Goal: Transaction & Acquisition: Purchase product/service

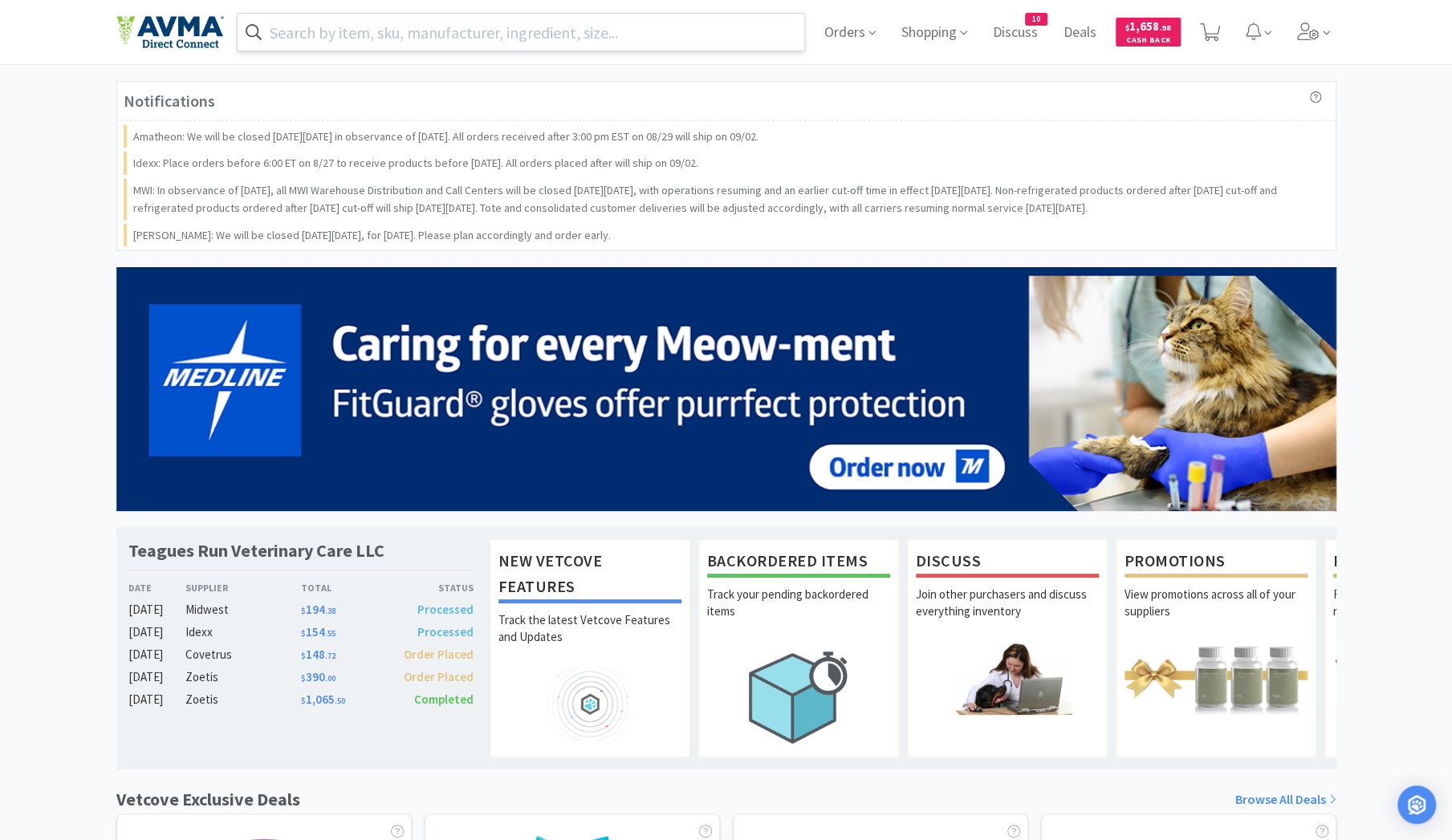
click at [397, 35] on input "text" at bounding box center [522, 32] width 568 height 37
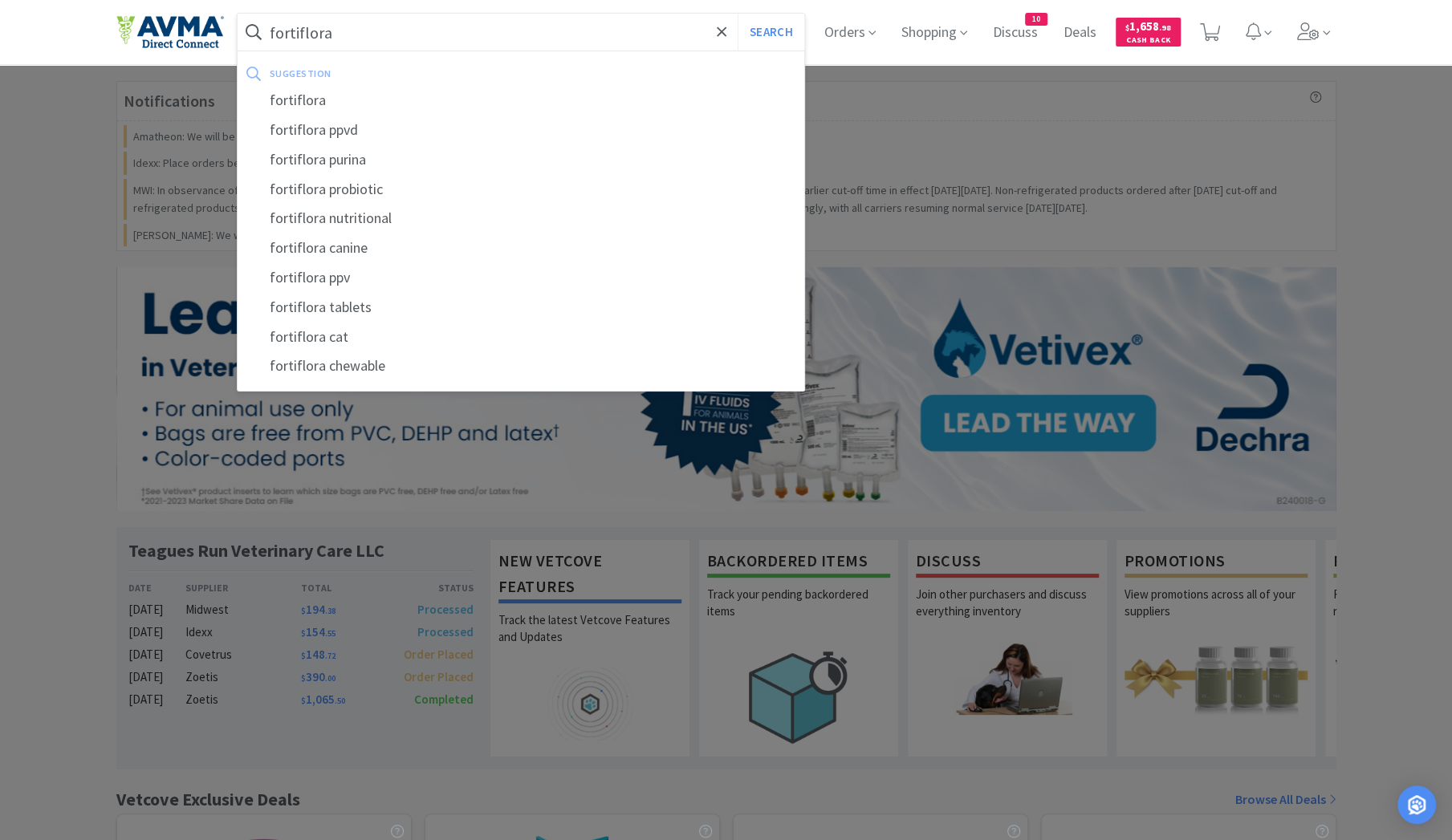
type input "fortiflora"
click at [737, 14] on button "Search" at bounding box center [770, 32] width 67 height 37
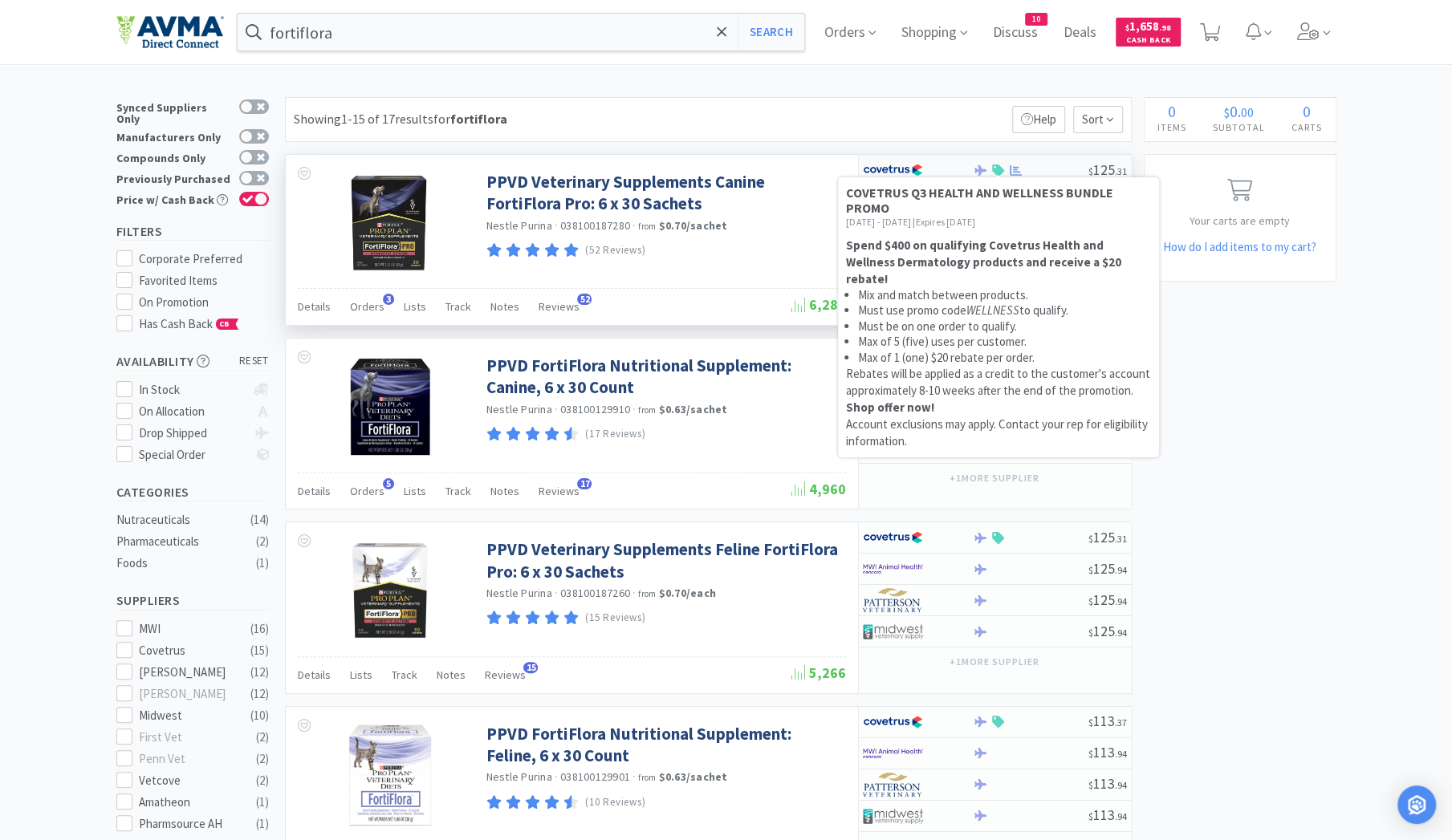
click at [1003, 169] on icon at bounding box center [998, 170] width 12 height 12
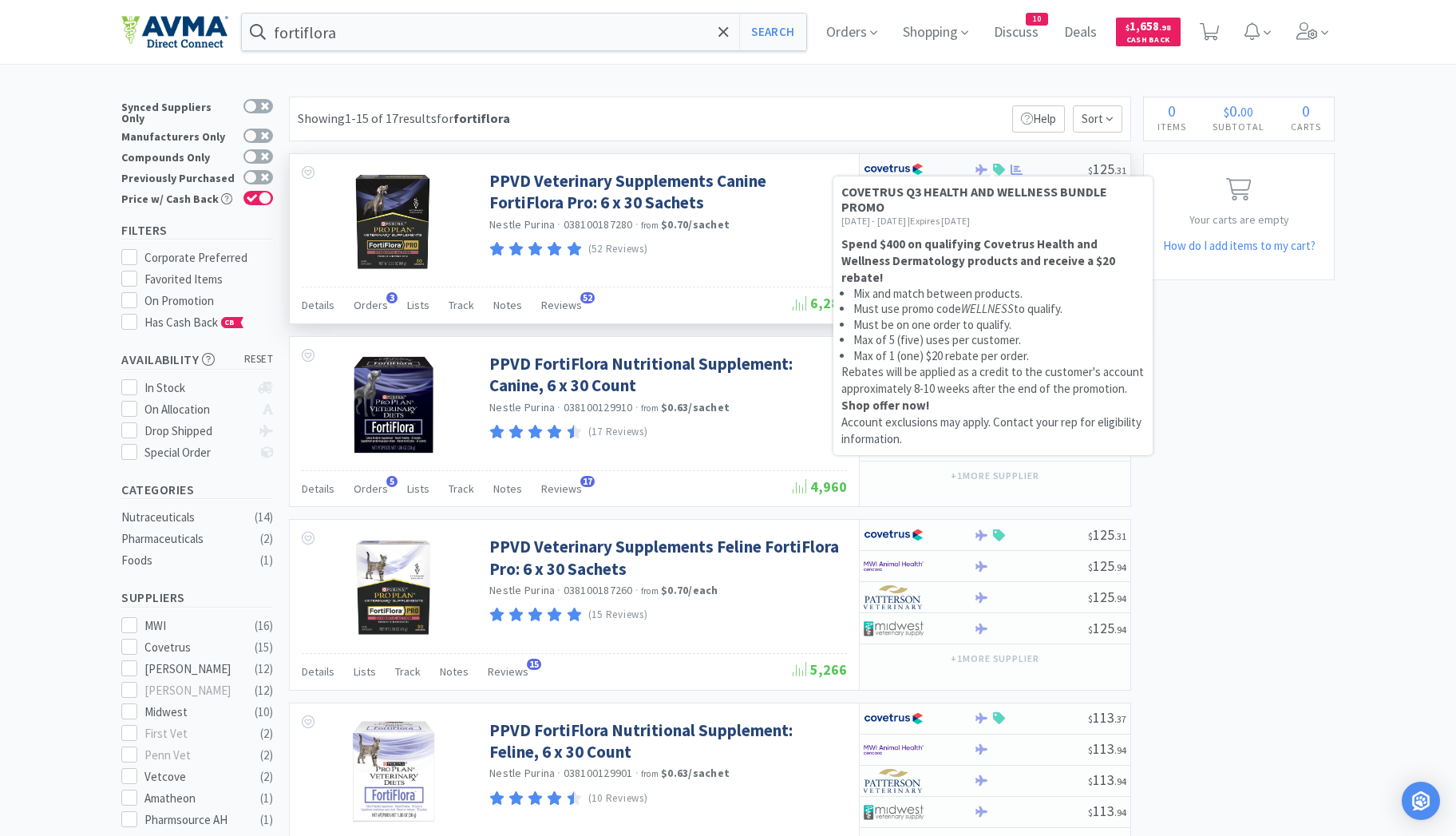
select select "1"
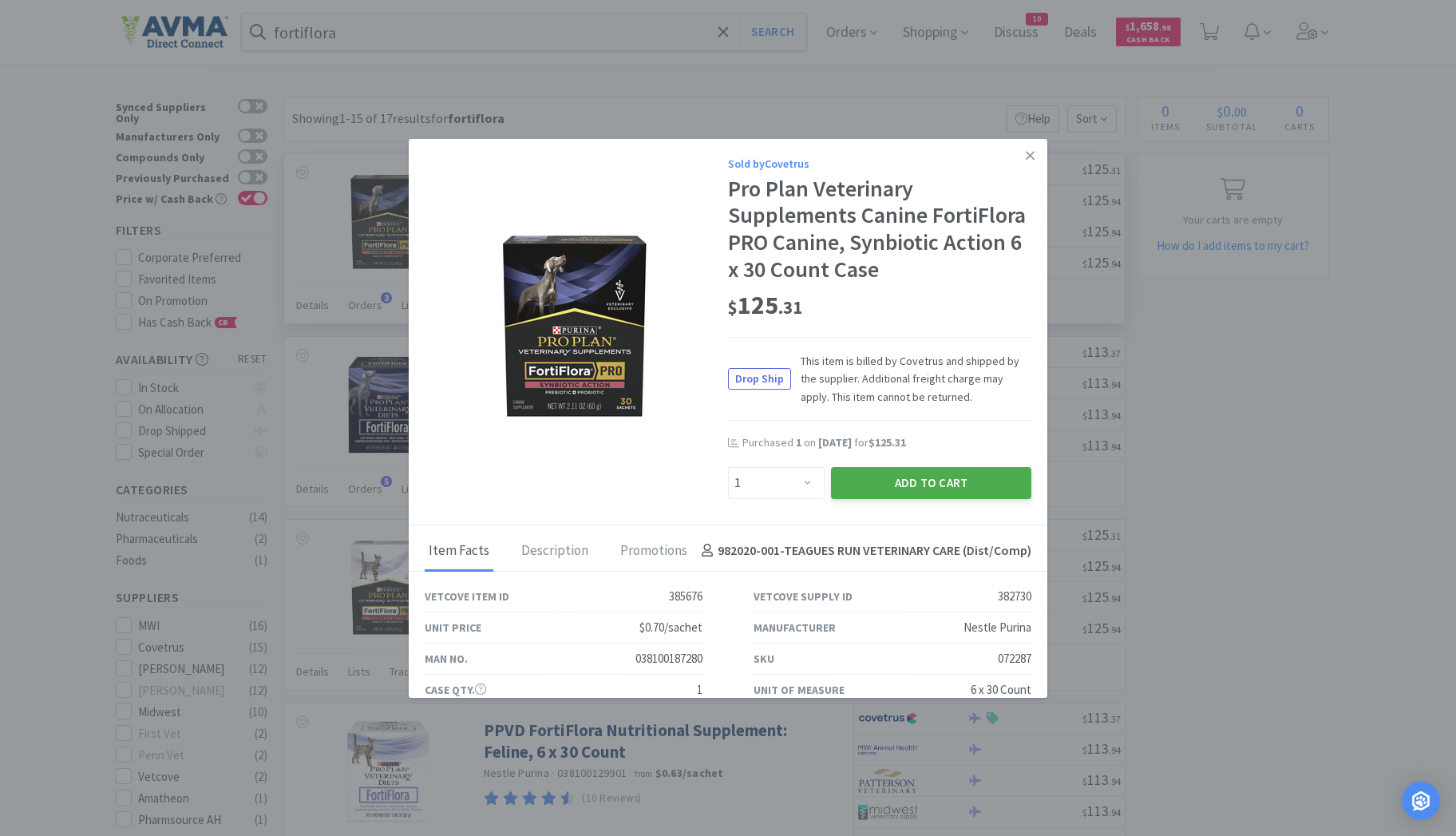
click at [891, 500] on button "Add to Cart" at bounding box center [931, 483] width 200 height 32
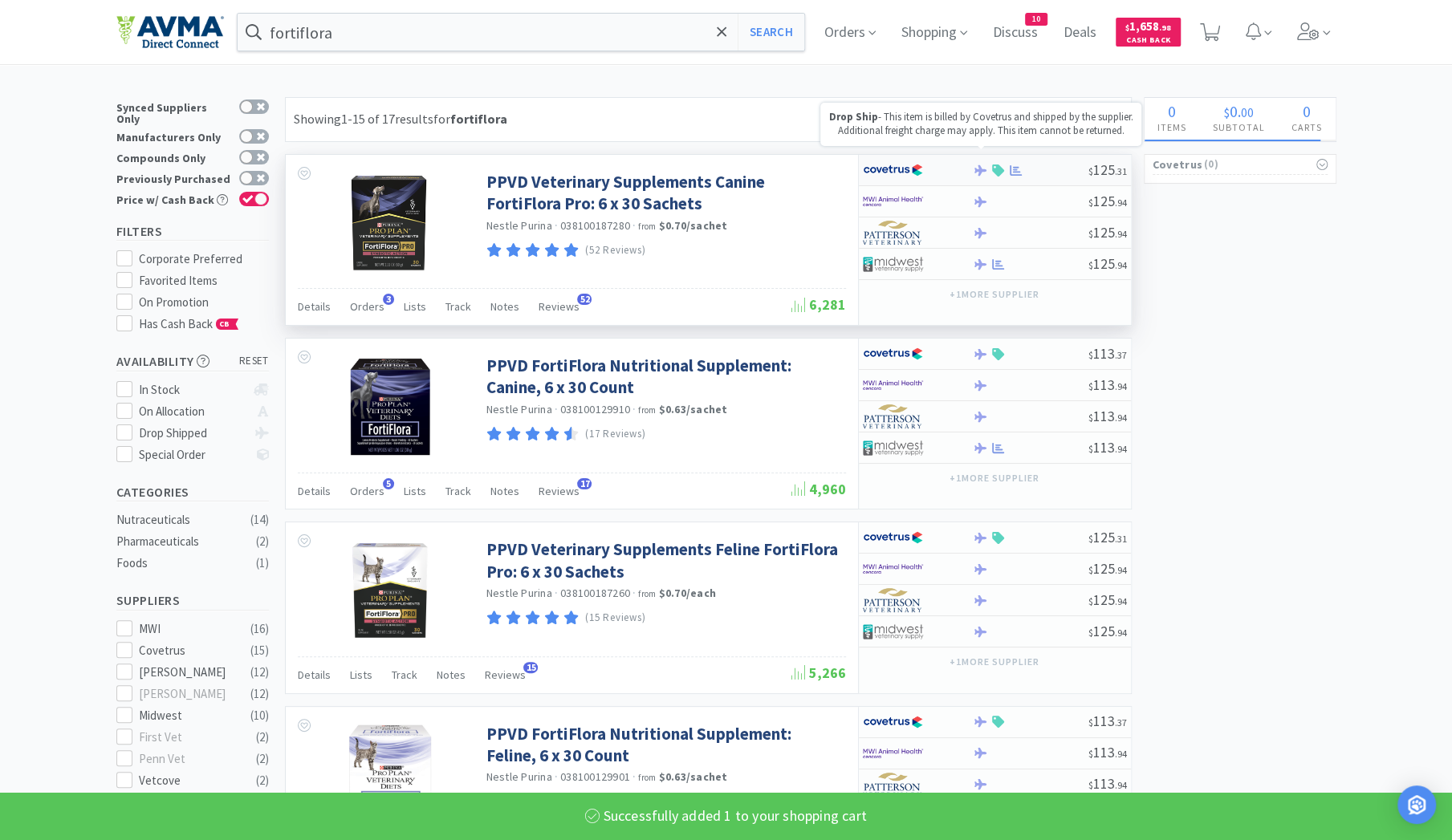
select select "1"
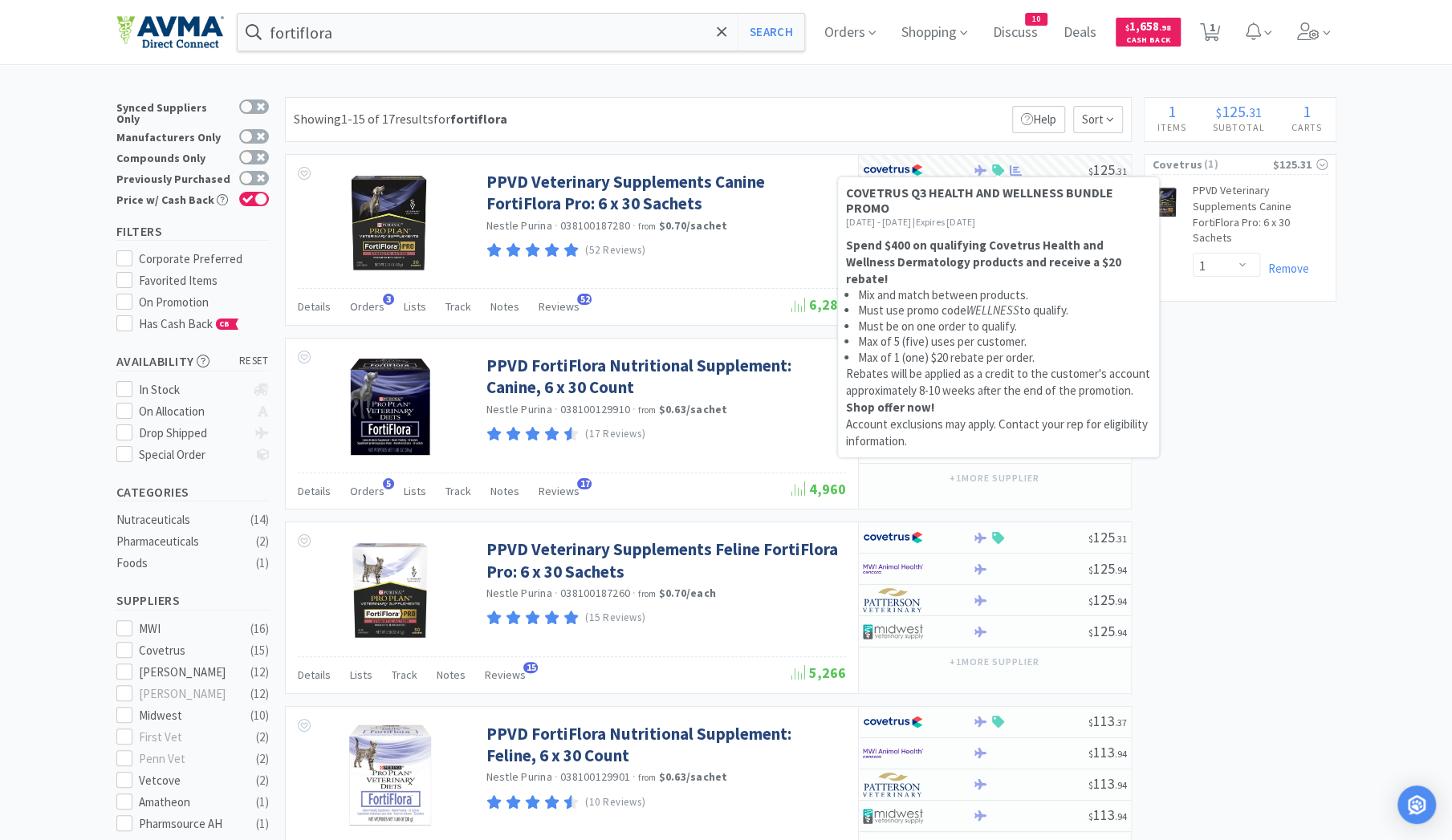
click at [996, 172] on div at bounding box center [997, 174] width 5 height 5
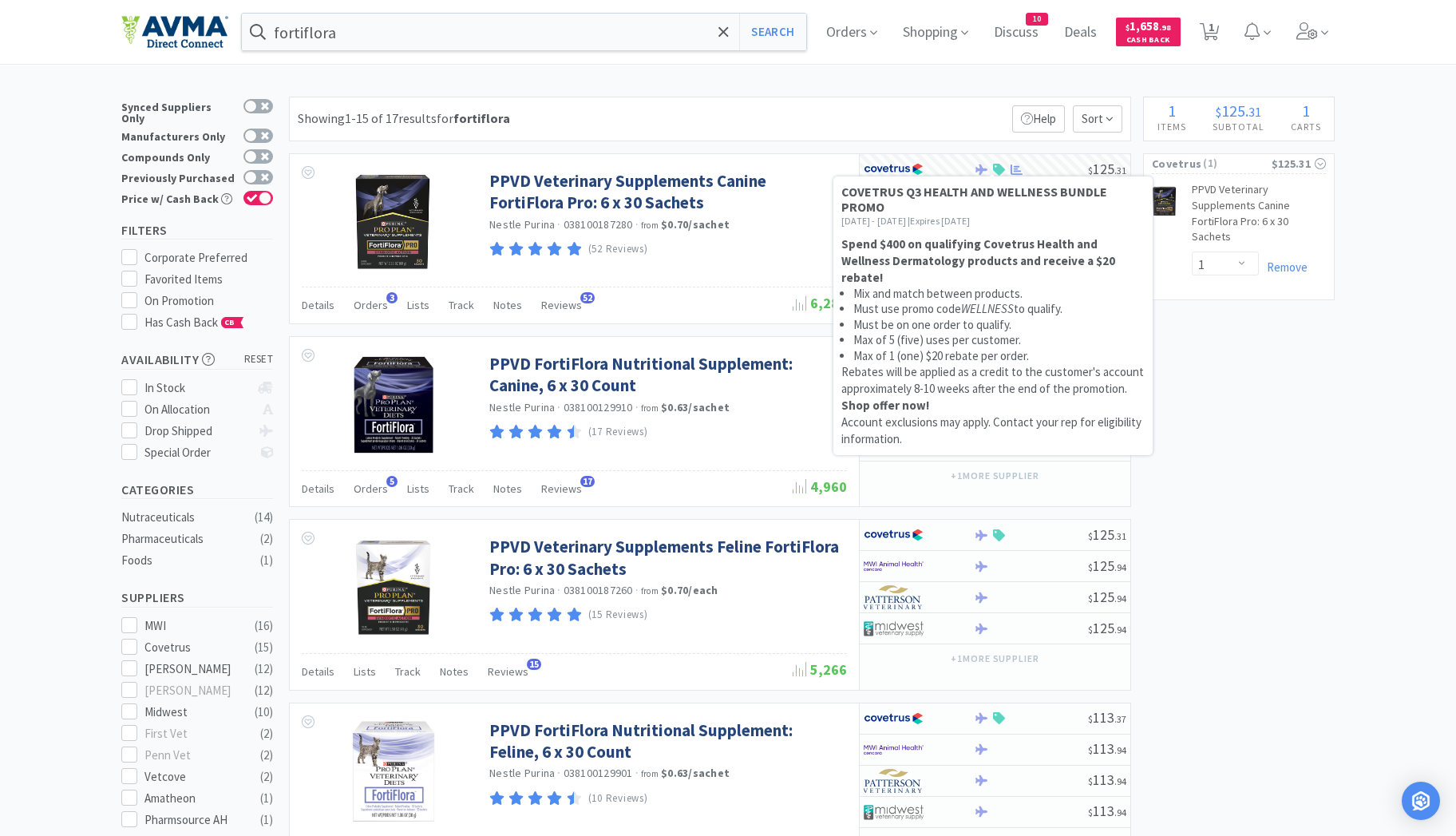
select select "1"
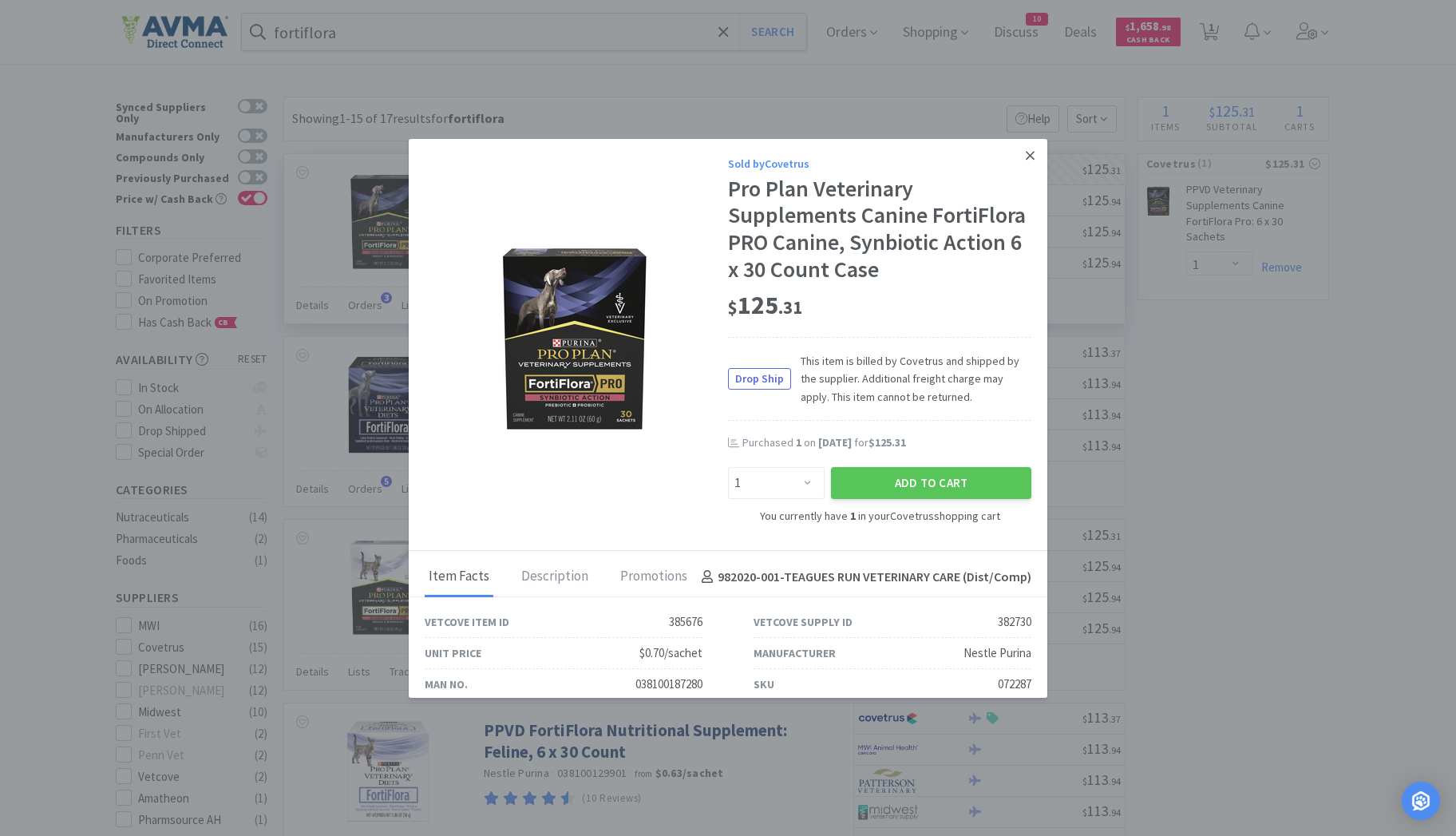
click at [1026, 158] on icon at bounding box center [1029, 155] width 8 height 14
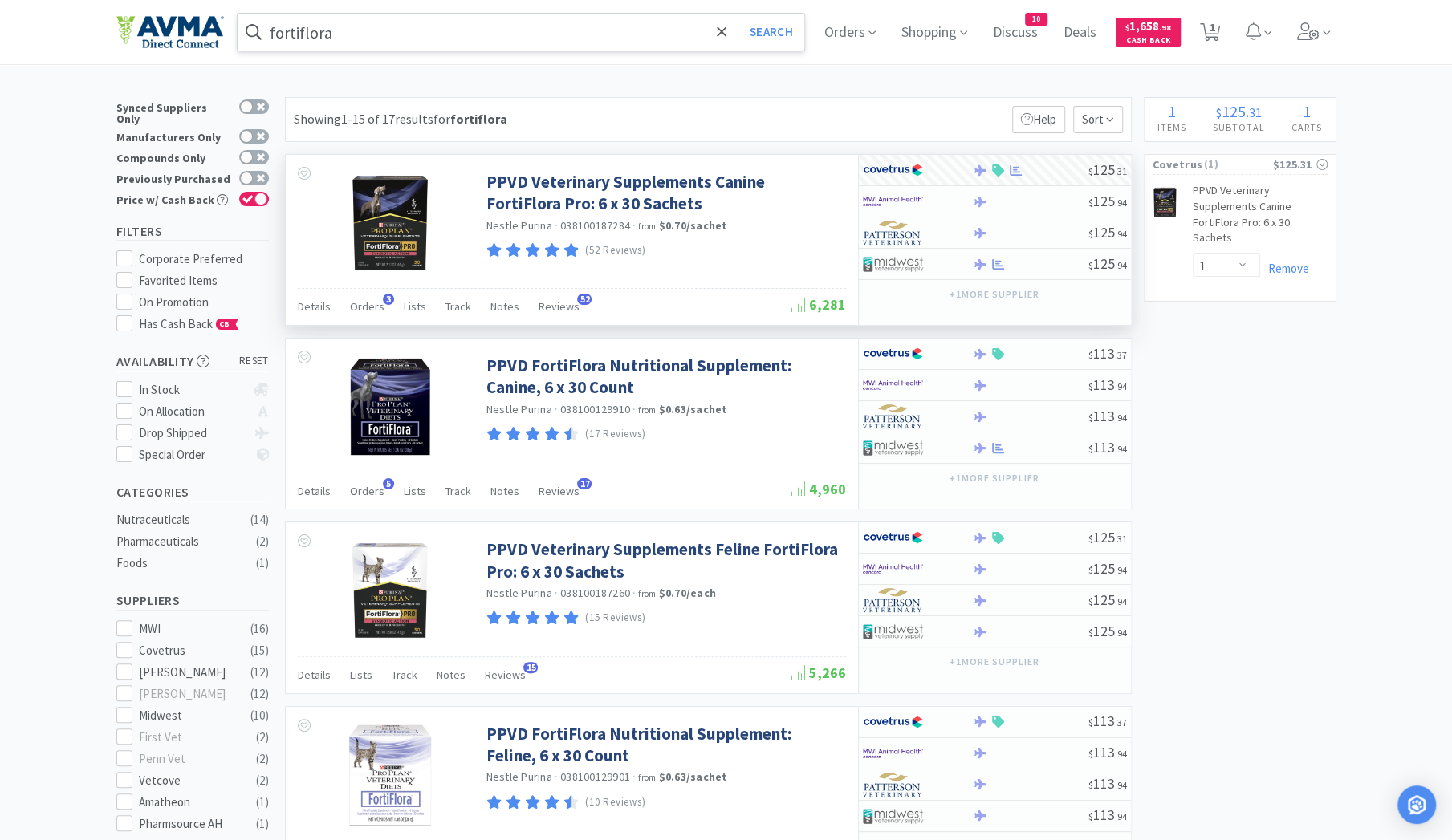
click at [390, 49] on input "fortiflora" at bounding box center [522, 32] width 568 height 37
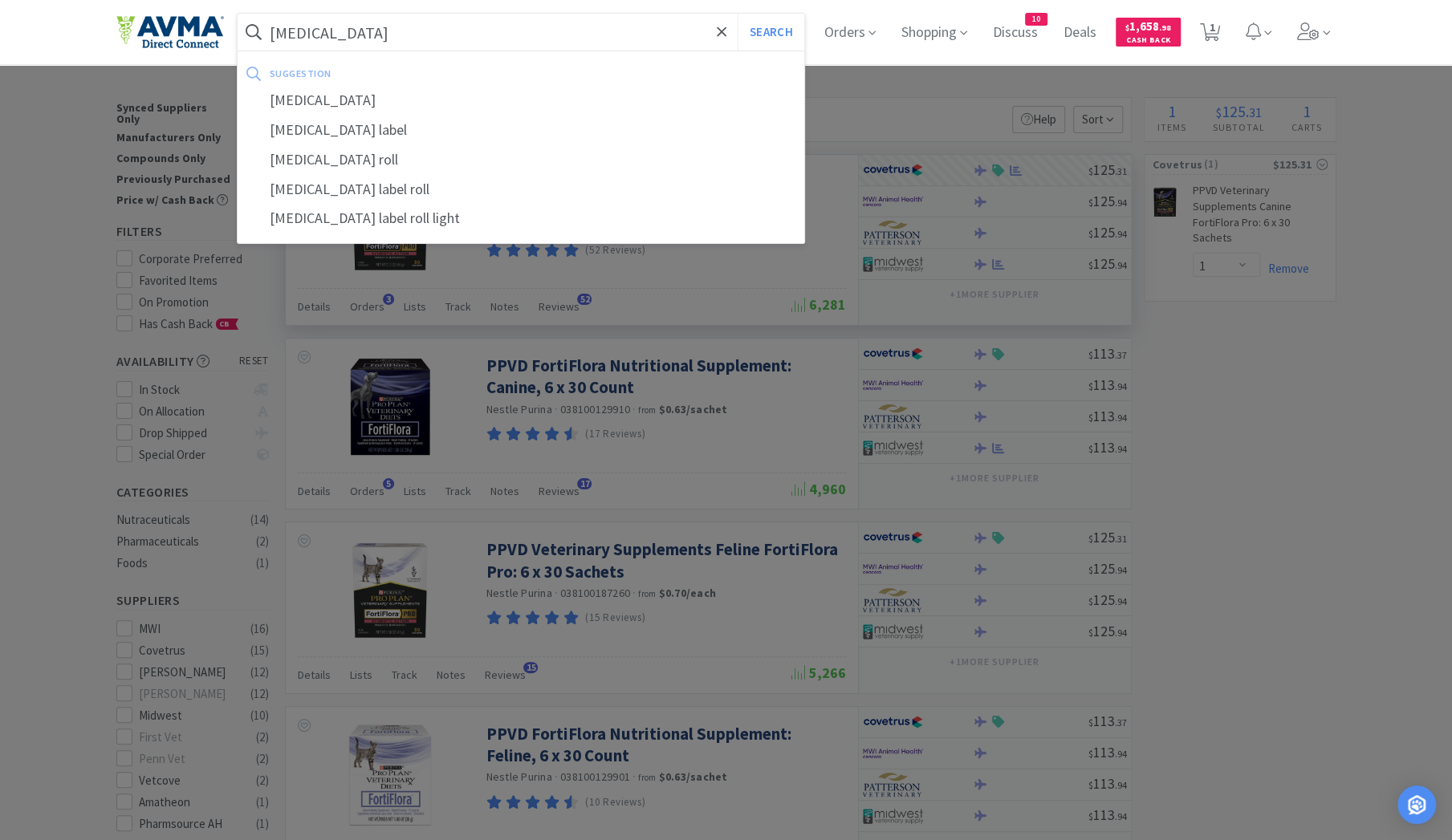
type input "[MEDICAL_DATA]"
click at [737, 14] on button "Search" at bounding box center [770, 32] width 67 height 37
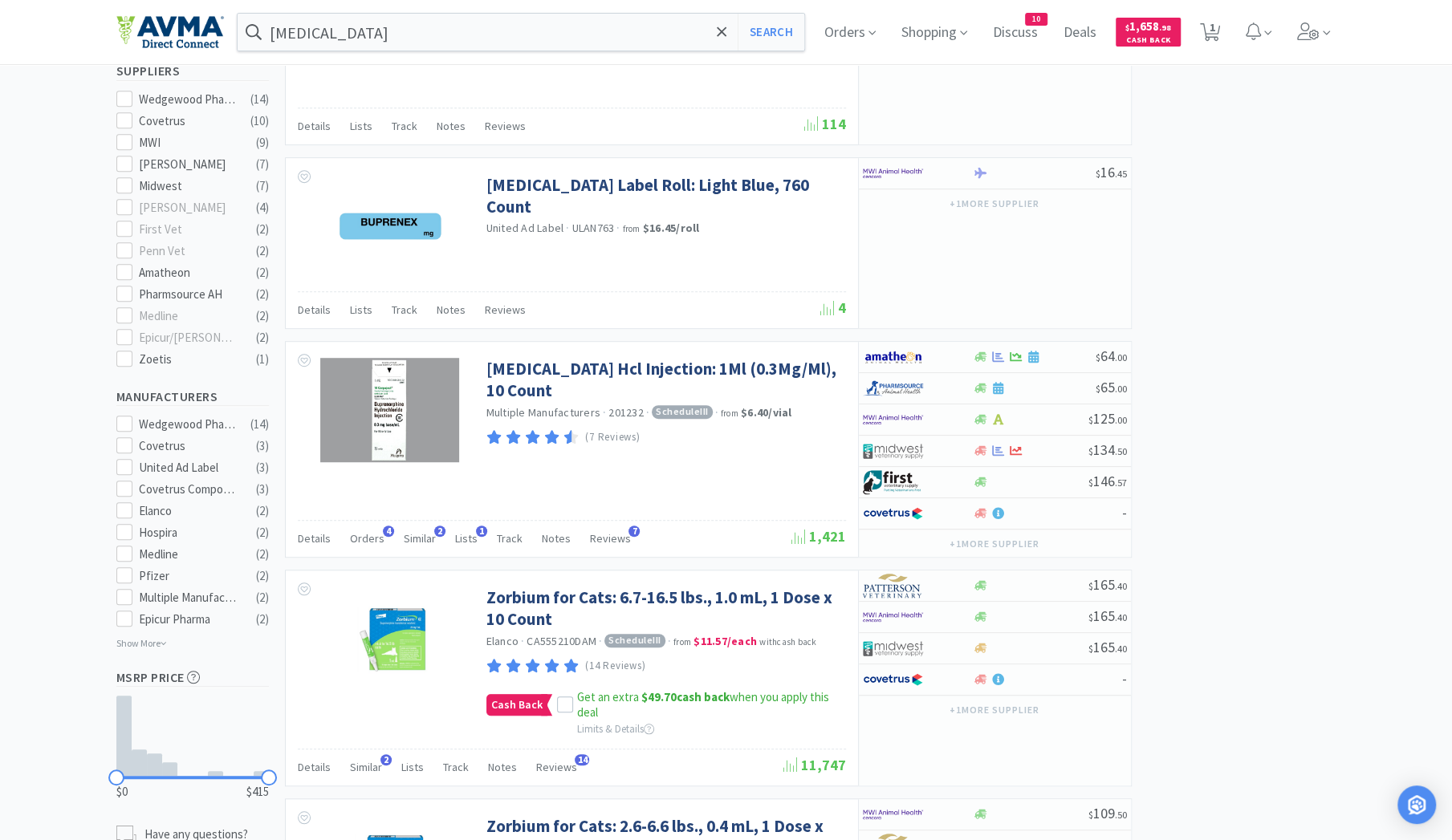
scroll to position [528, 0]
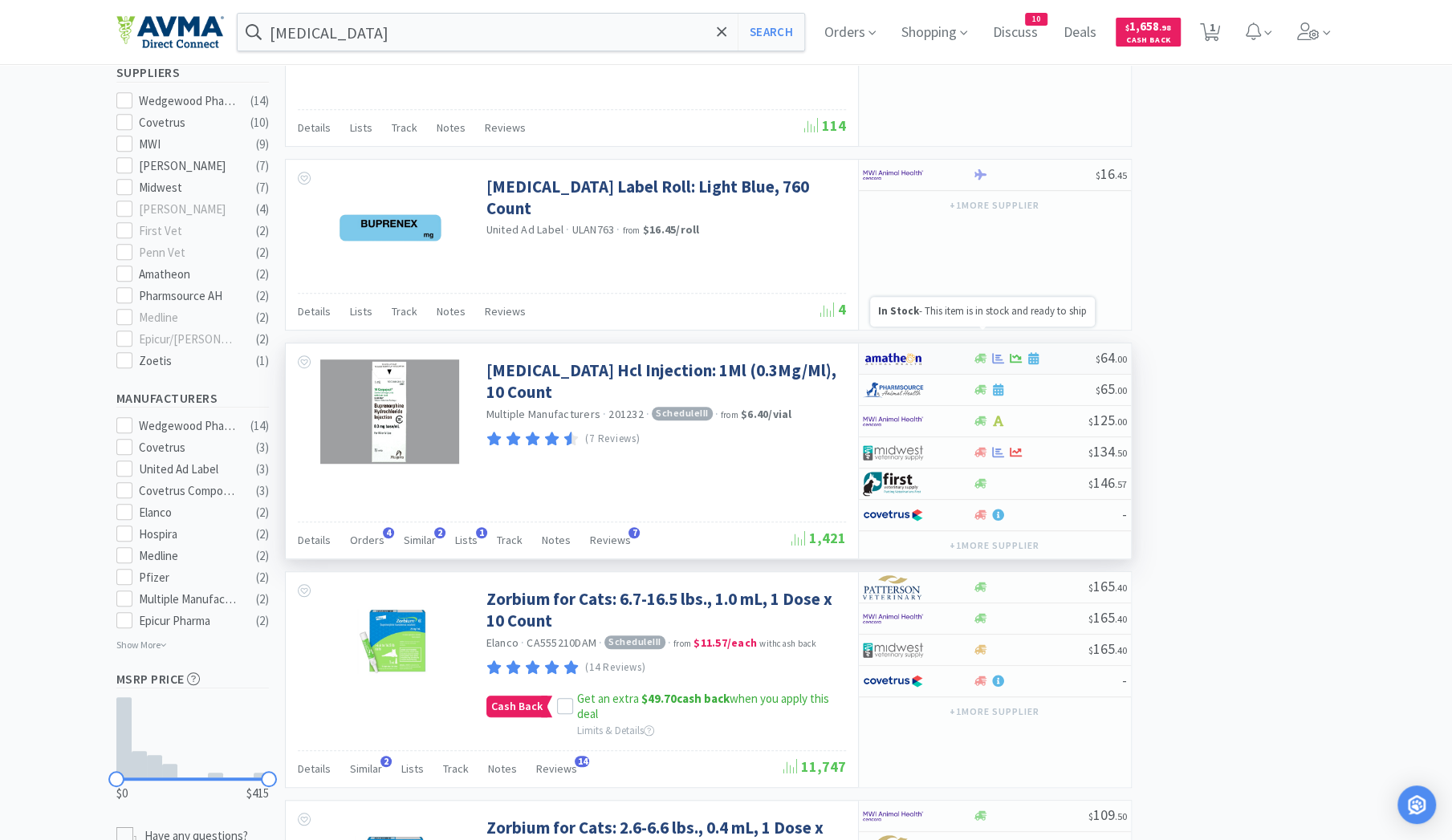
click at [983, 352] on icon at bounding box center [980, 358] width 12 height 12
select select "1"
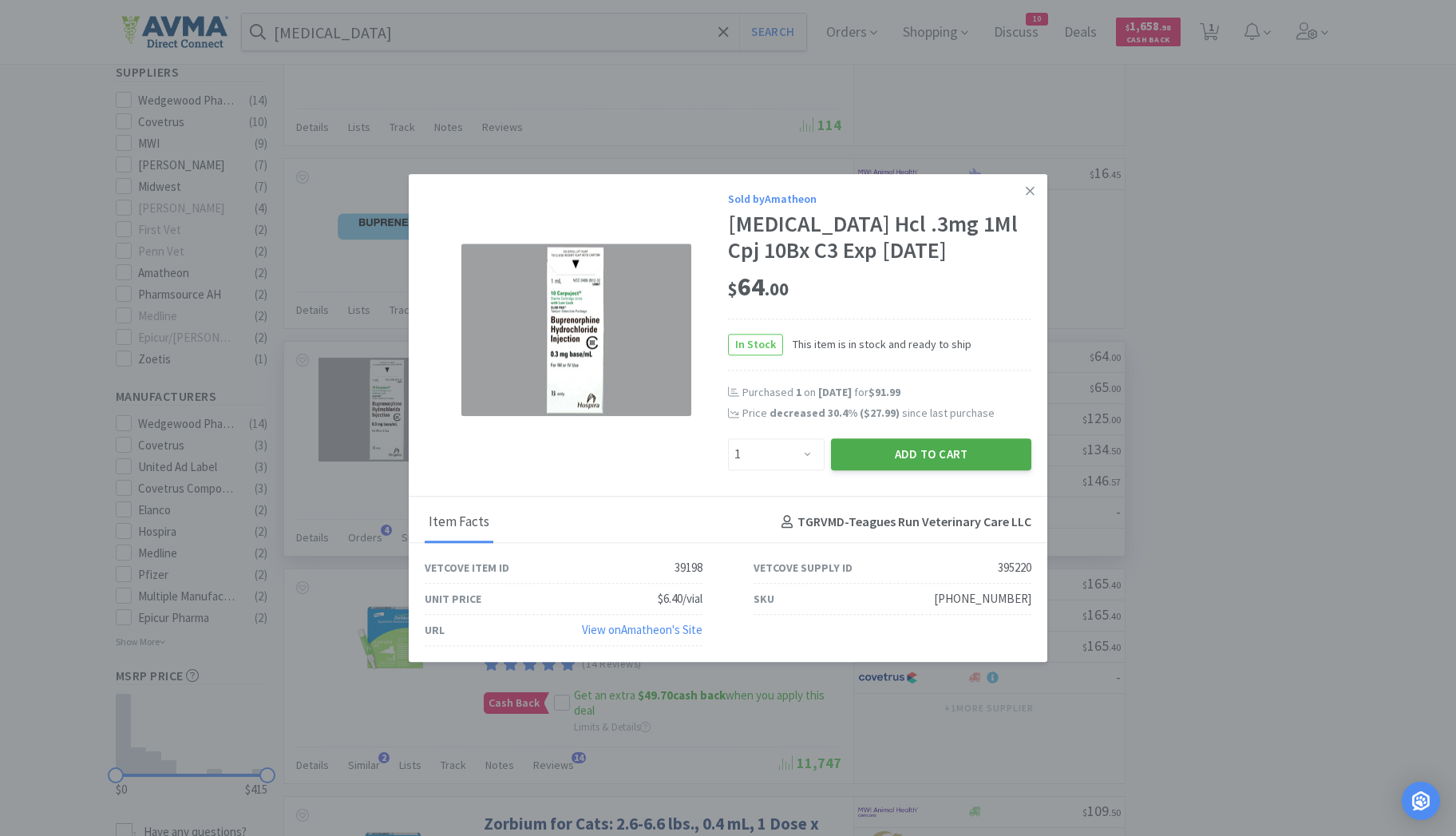
click at [919, 458] on button "Add to Cart" at bounding box center [931, 454] width 200 height 32
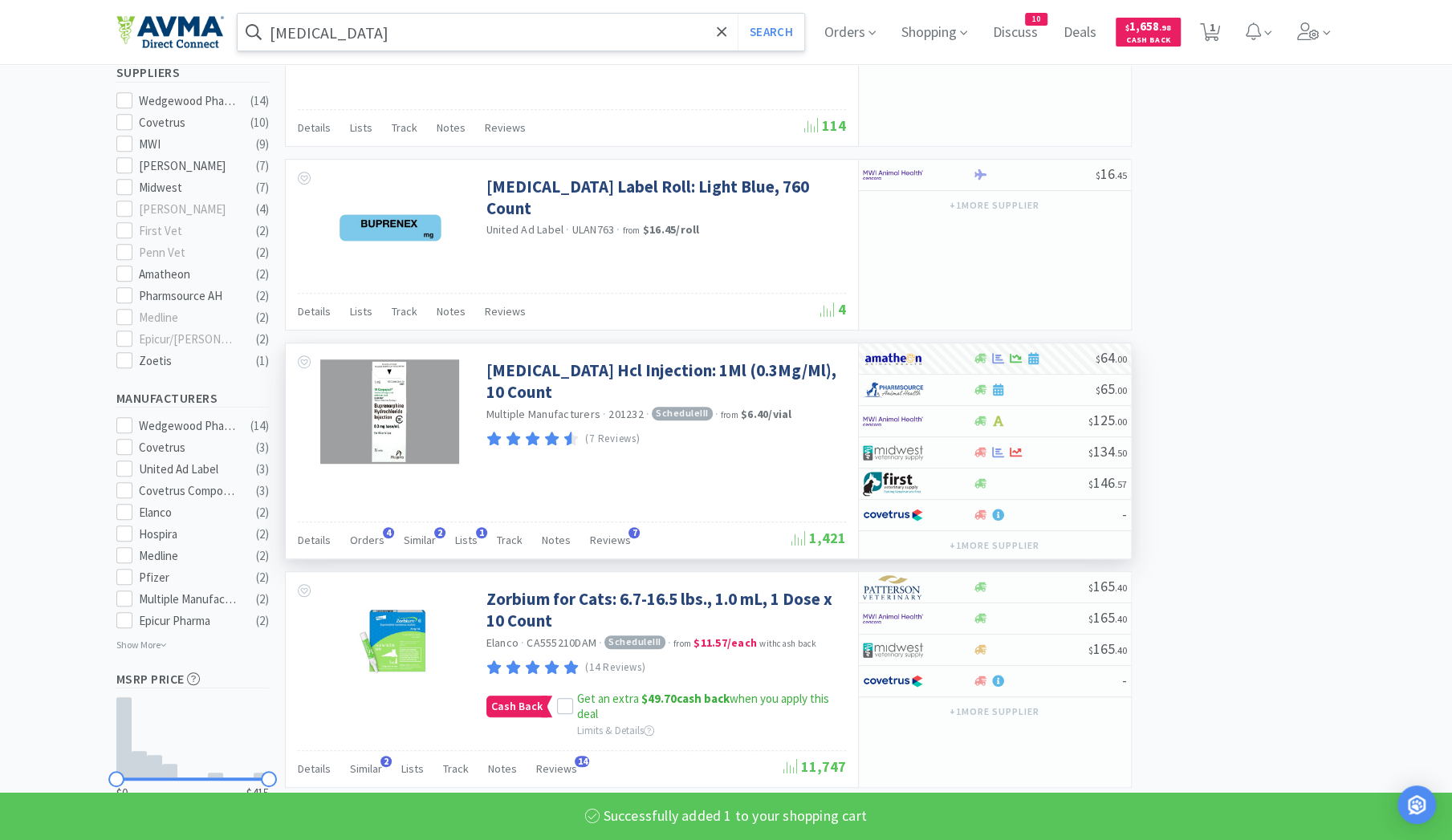
select select "1"
click at [350, 35] on input "[MEDICAL_DATA]" at bounding box center [522, 32] width 568 height 37
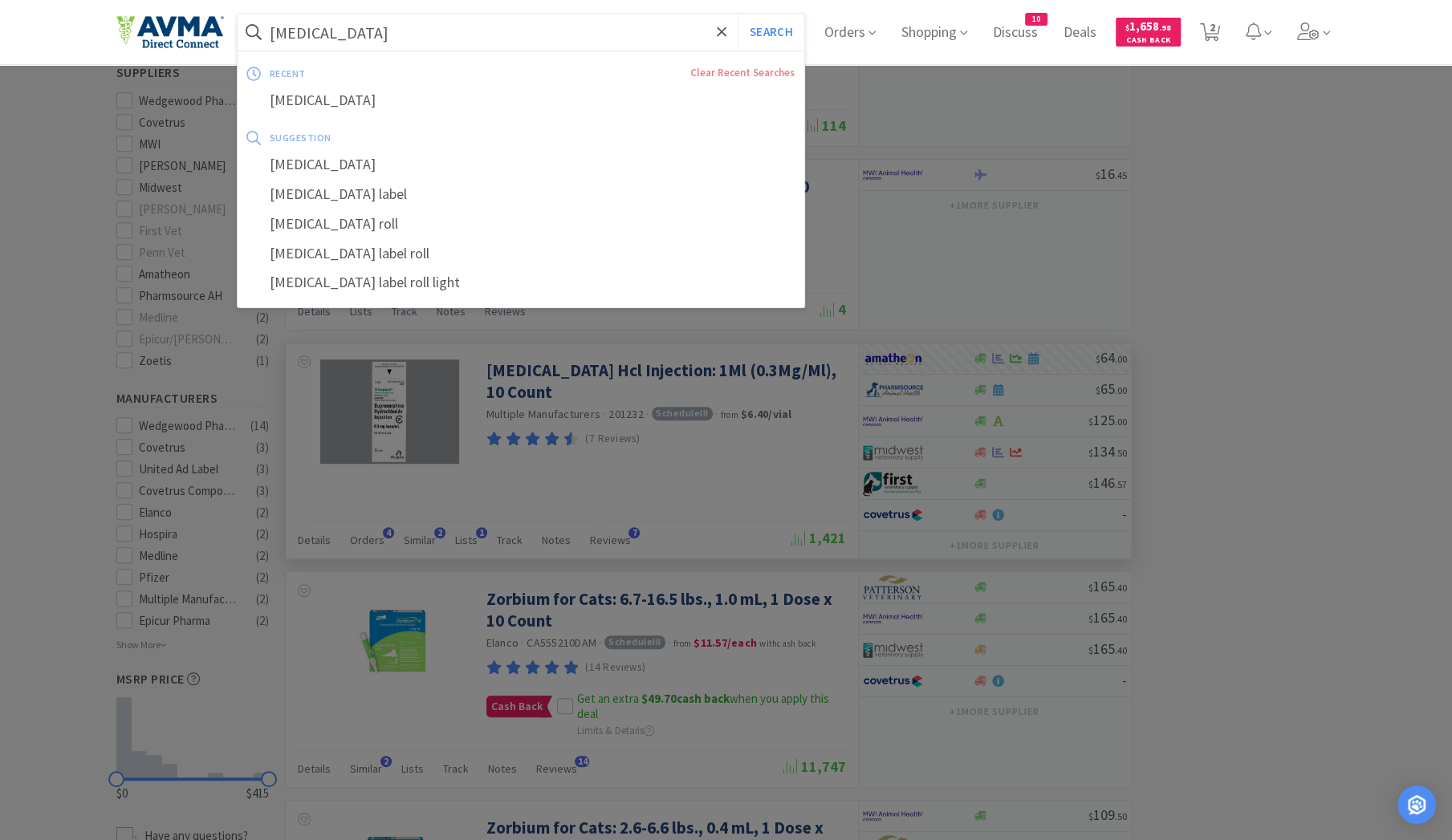
click at [422, 31] on input "[MEDICAL_DATA]" at bounding box center [522, 32] width 568 height 37
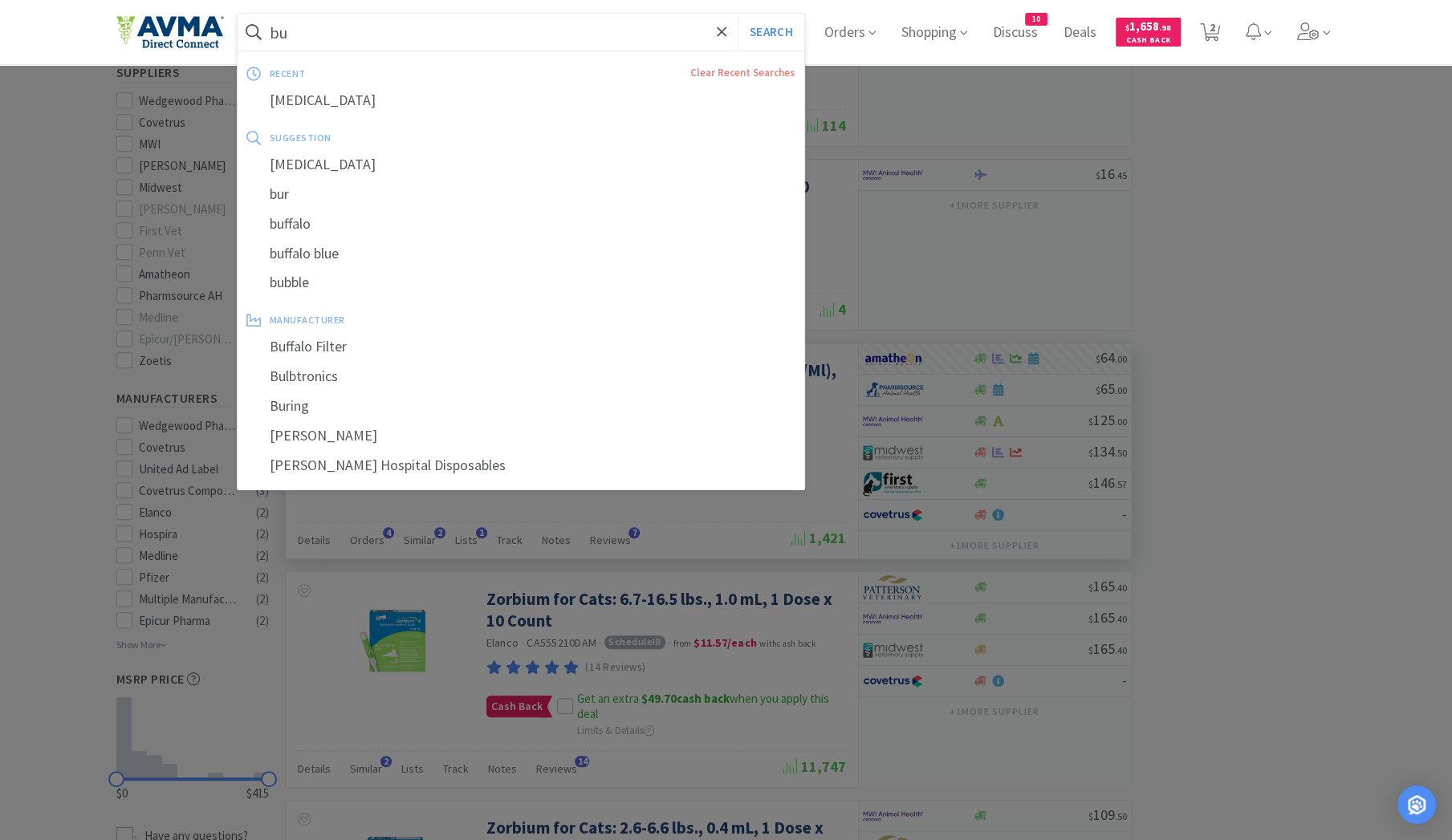
type input "b"
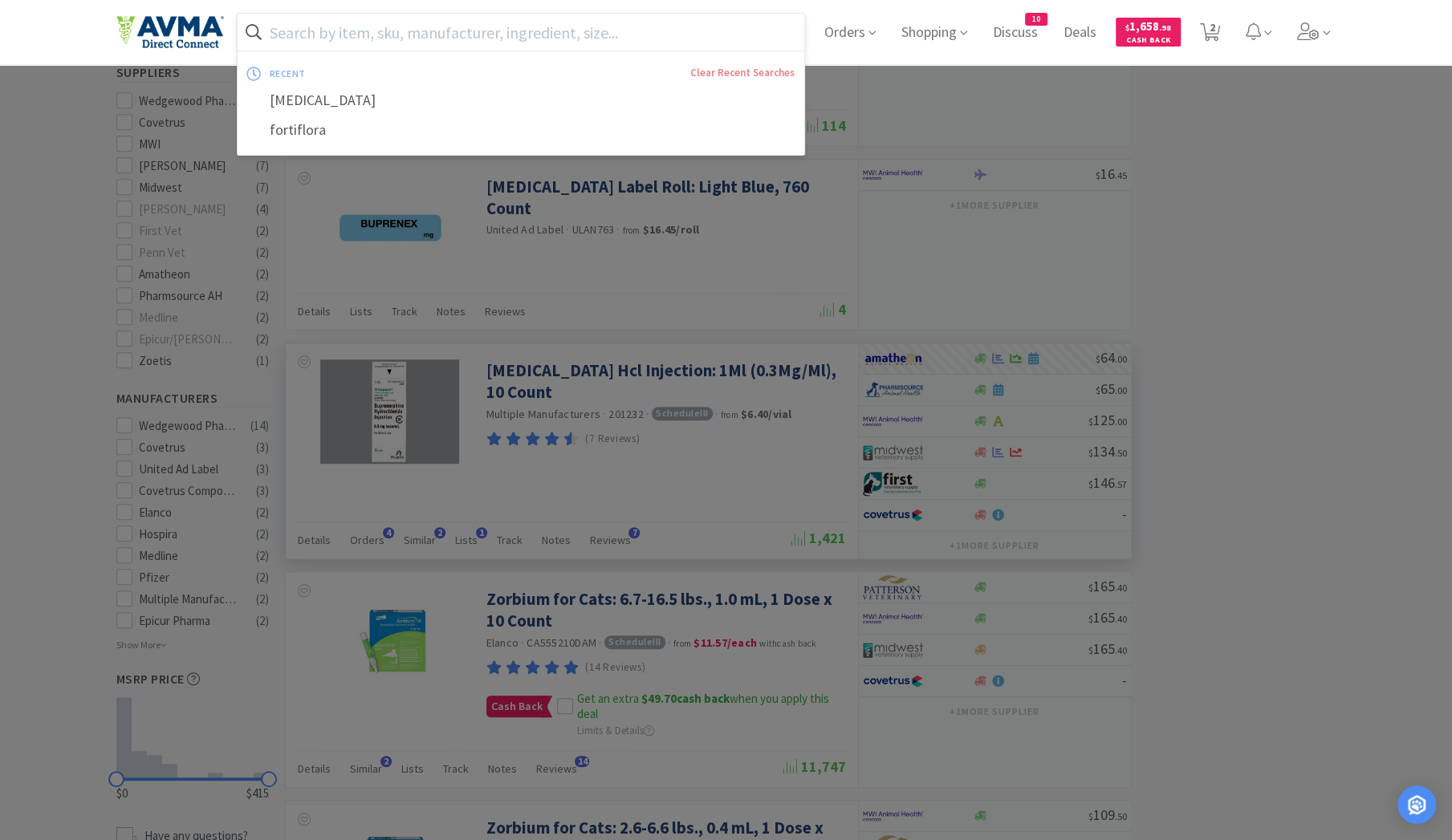
click at [295, 32] on input "text" at bounding box center [522, 32] width 568 height 37
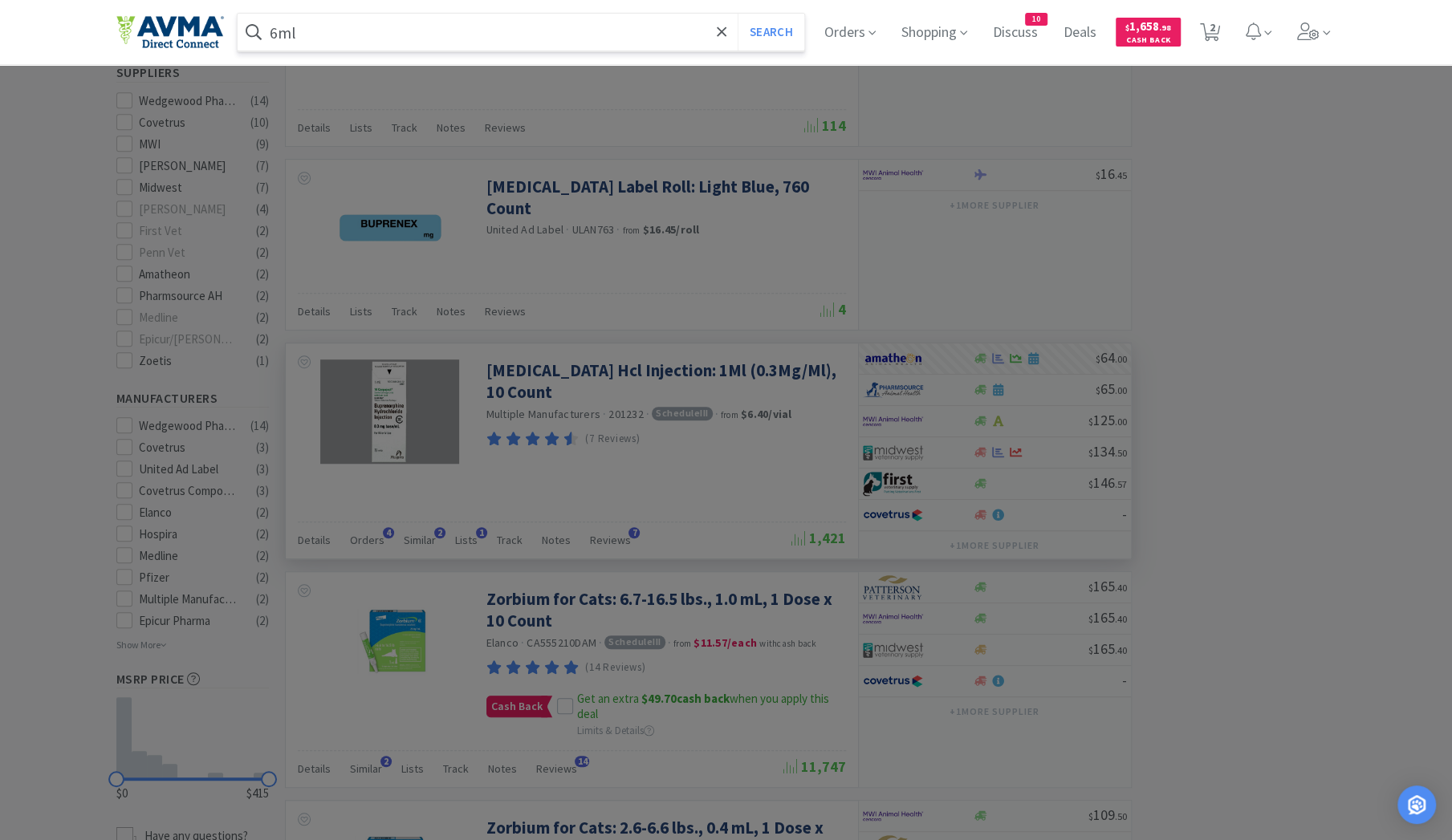
type input "6ml"
click at [737, 14] on button "Search" at bounding box center [770, 32] width 67 height 37
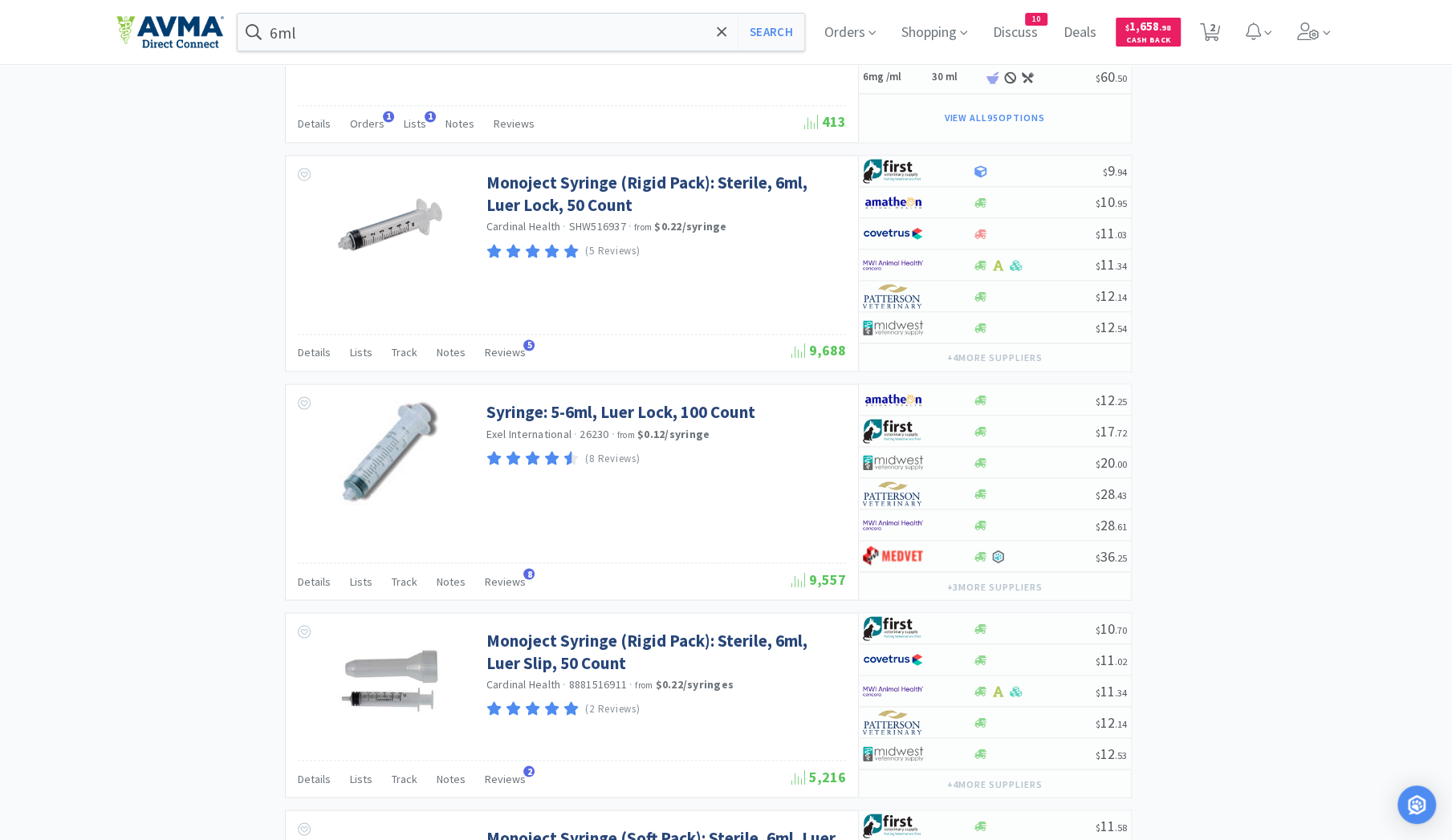
scroll to position [1817, 0]
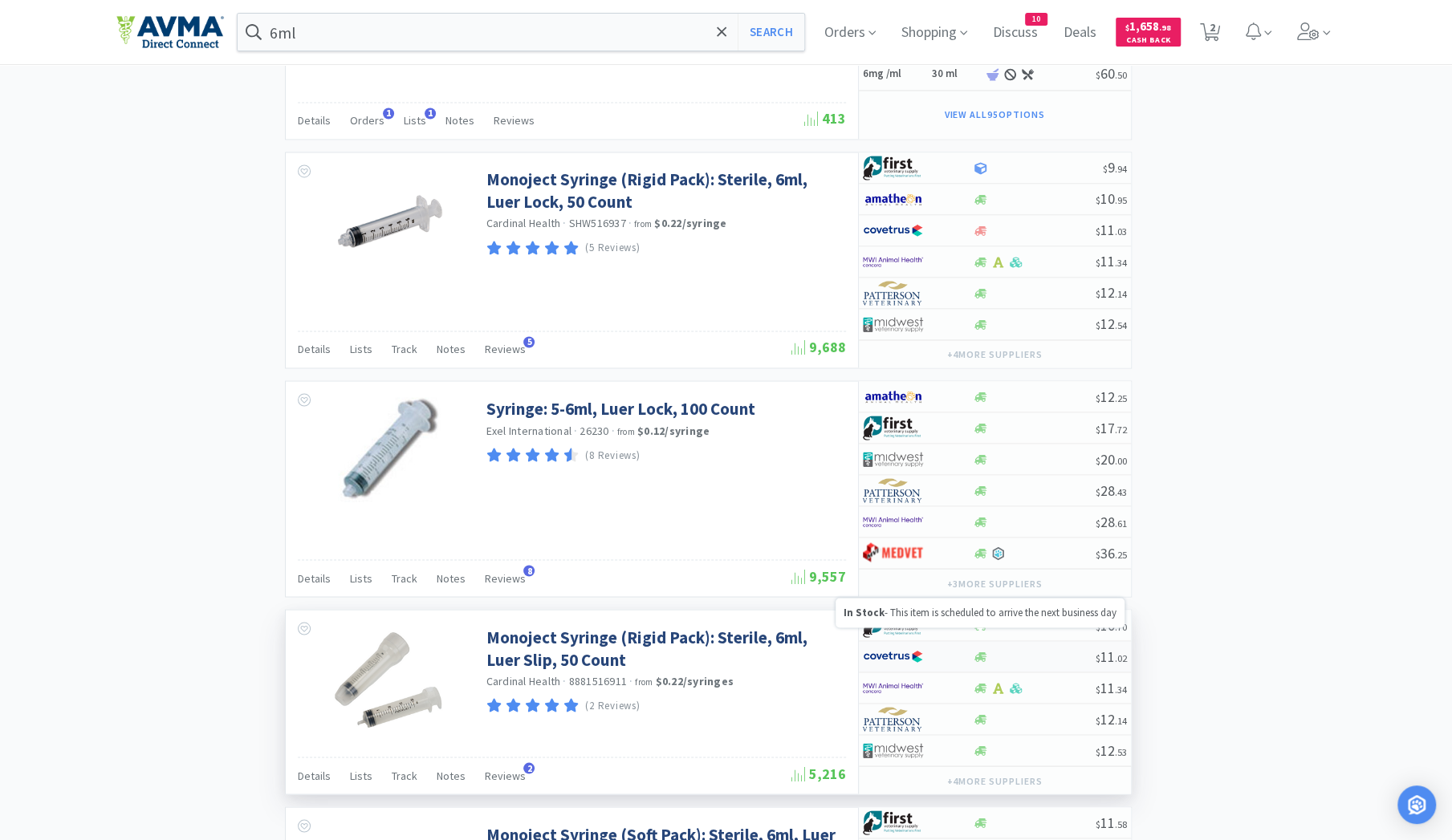
click at [978, 651] on icon at bounding box center [980, 656] width 12 height 12
select select "1"
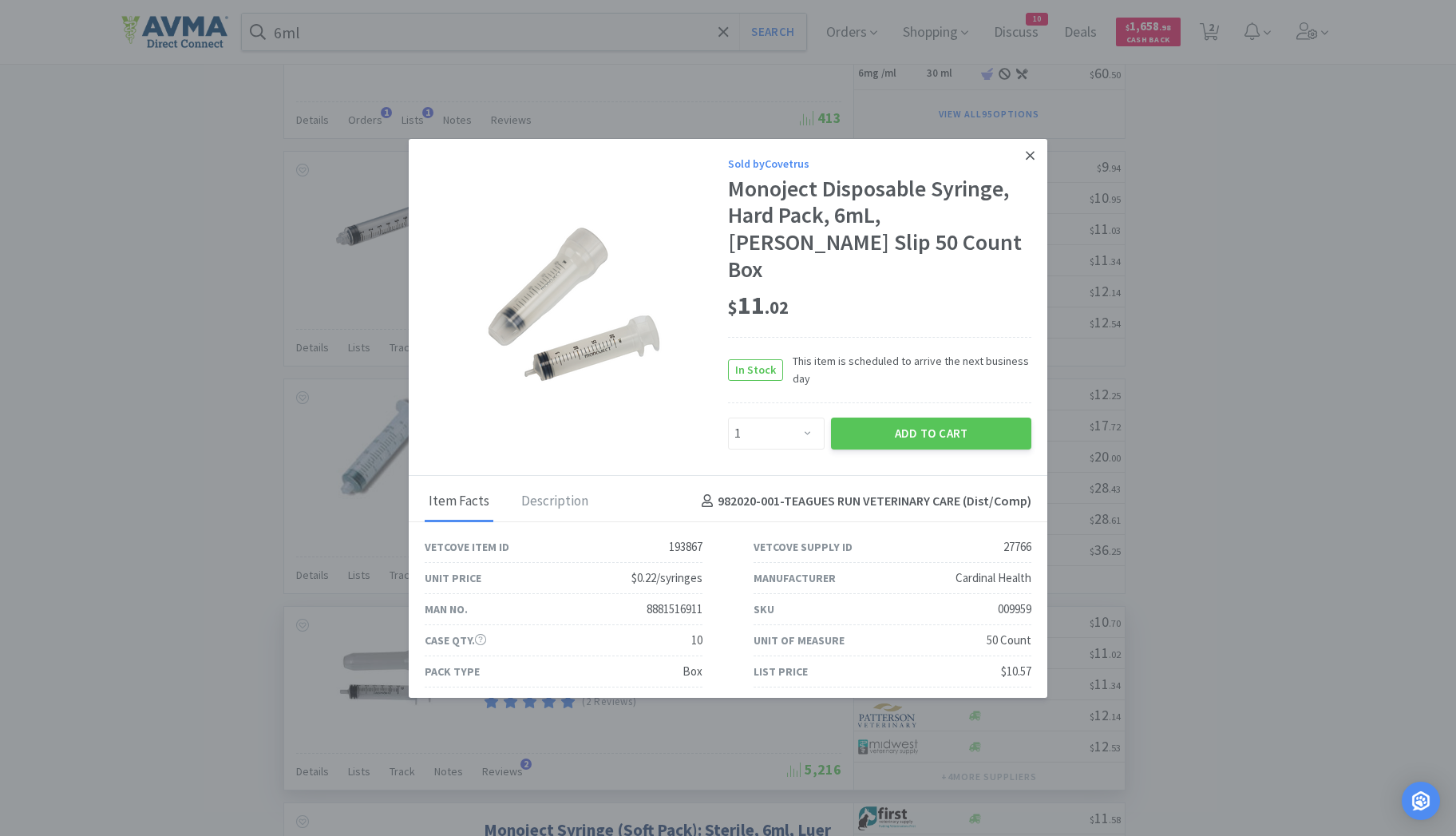
click at [1026, 154] on icon at bounding box center [1029, 155] width 8 height 14
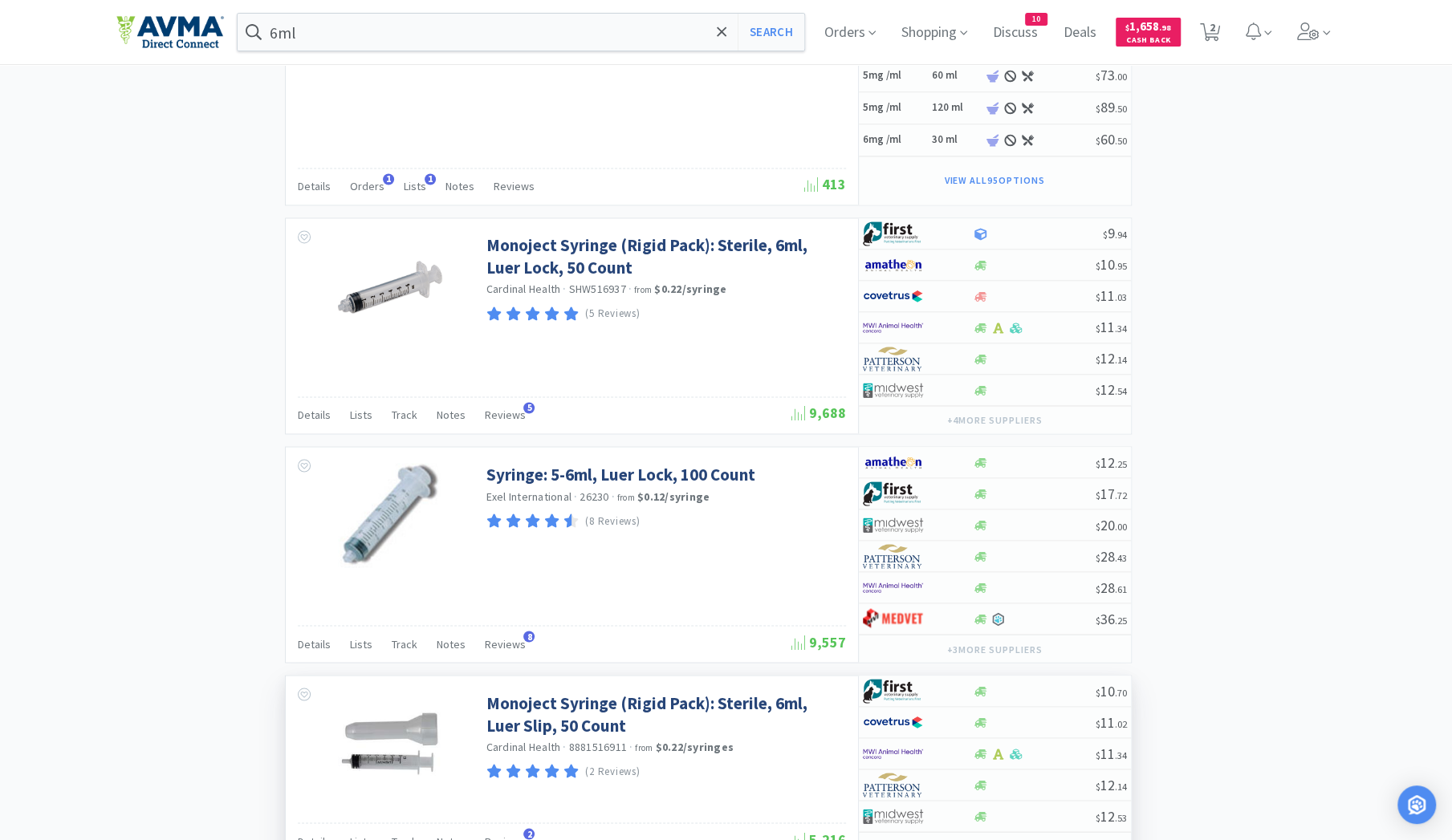
scroll to position [1750, 0]
click at [978, 260] on icon at bounding box center [980, 266] width 12 height 12
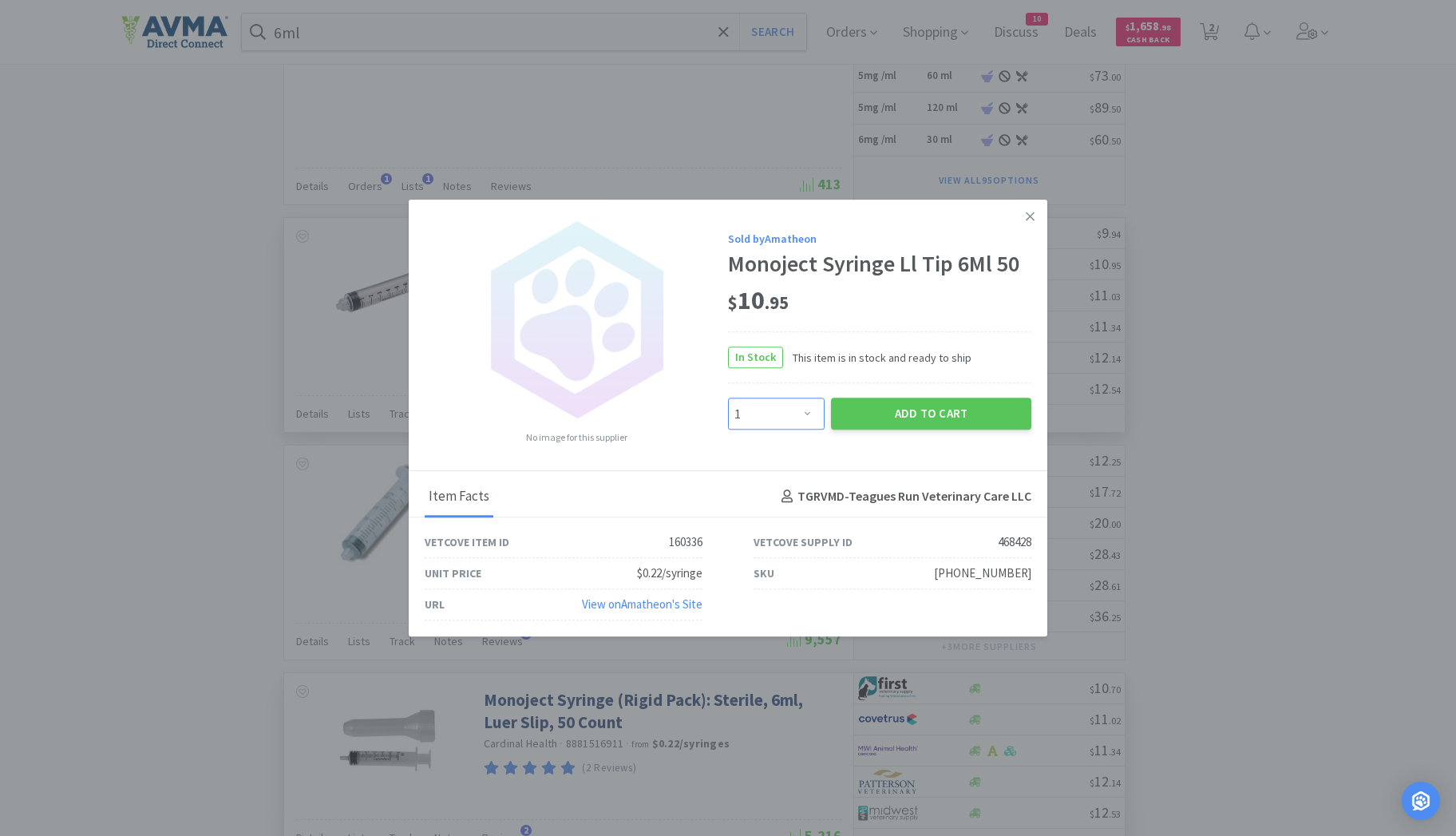
click at [808, 418] on select "Enter Quantity 1 2 3 4 5 6 7 8 9 10 11 12 13 14 15 16 17 18 19 20 Enter Quantity" at bounding box center [776, 415] width 97 height 32
select select "2"
click at [728, 399] on select "Enter Quantity 1 2 3 4 5 6 7 8 9 10 11 12 13 14 15 16 17 18 19 20 Enter Quantity" at bounding box center [776, 415] width 97 height 32
click at [911, 417] on button "Add to Cart" at bounding box center [931, 415] width 200 height 32
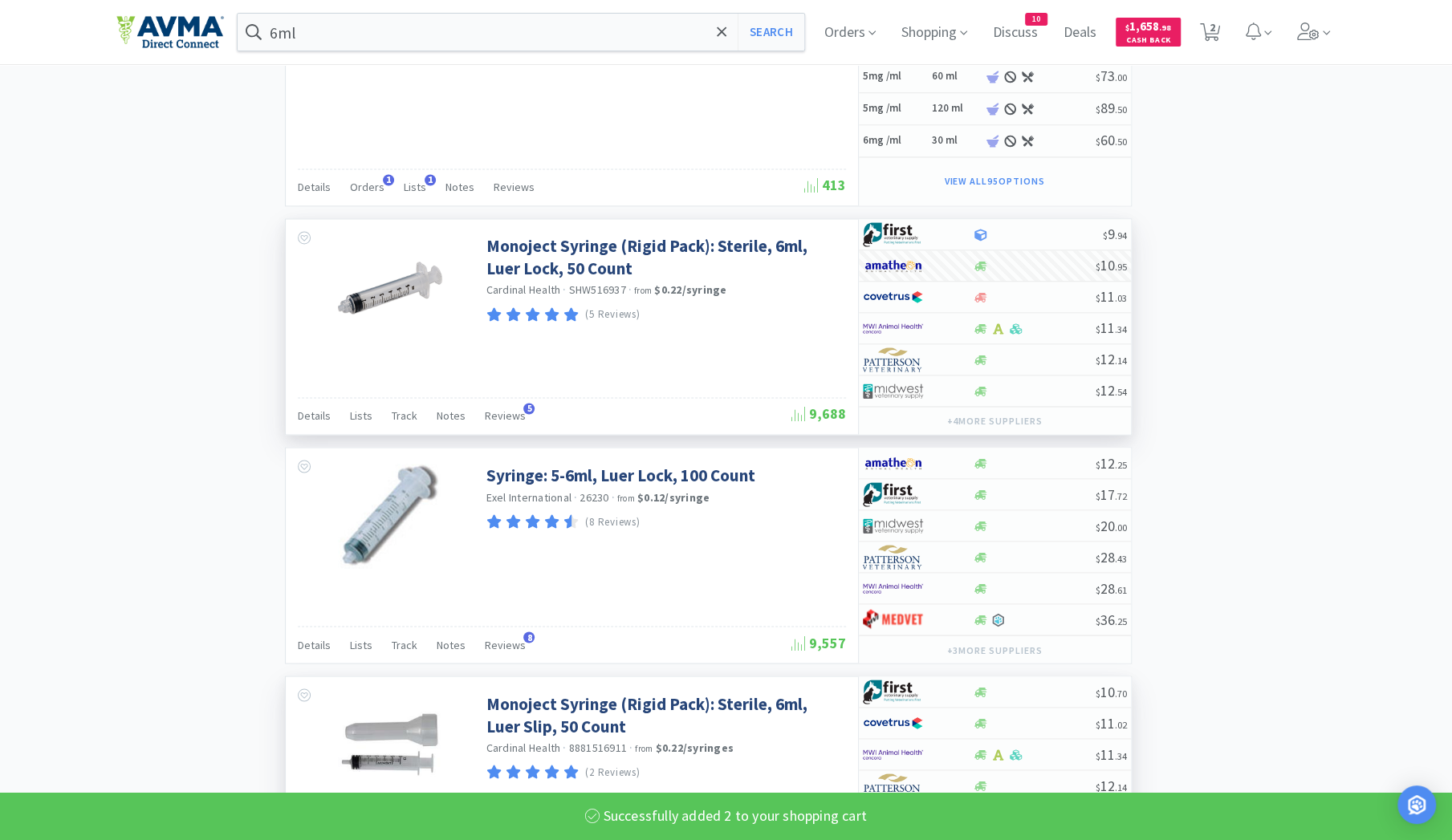
select select "2"
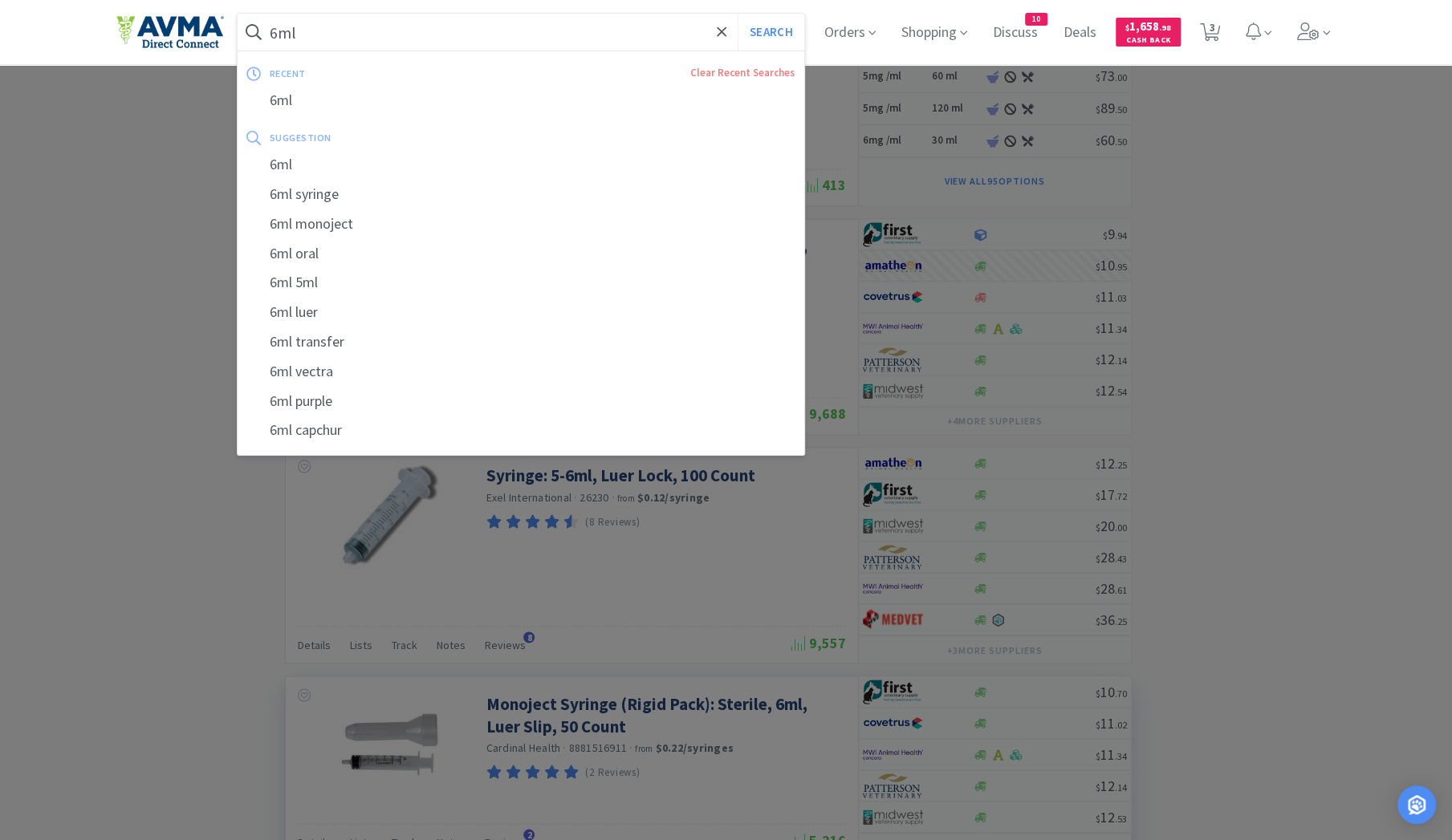
click at [376, 31] on input "6ml" at bounding box center [522, 32] width 568 height 37
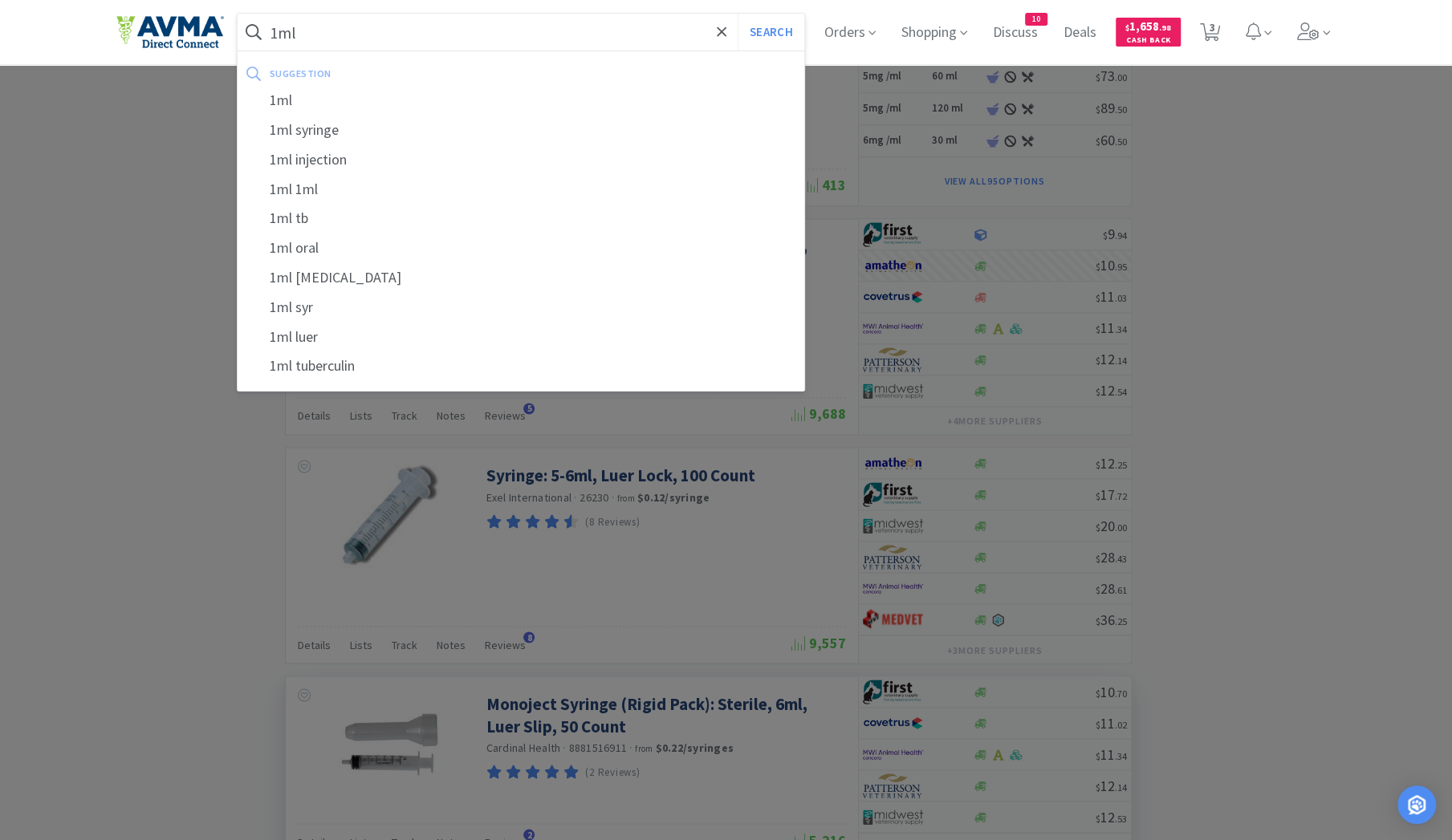
type input "1ml"
click at [737, 14] on button "Search" at bounding box center [770, 32] width 67 height 37
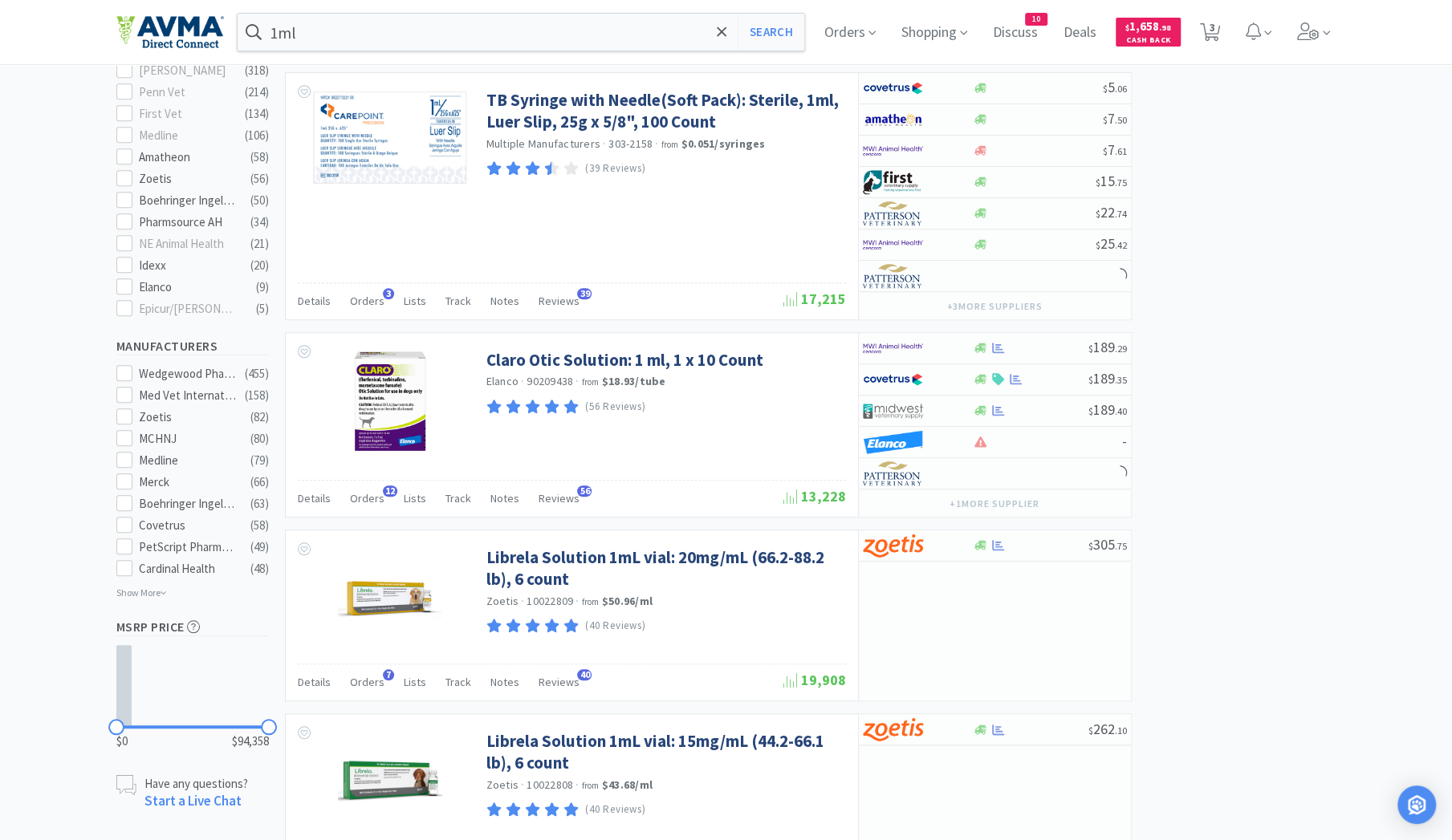
scroll to position [753, 0]
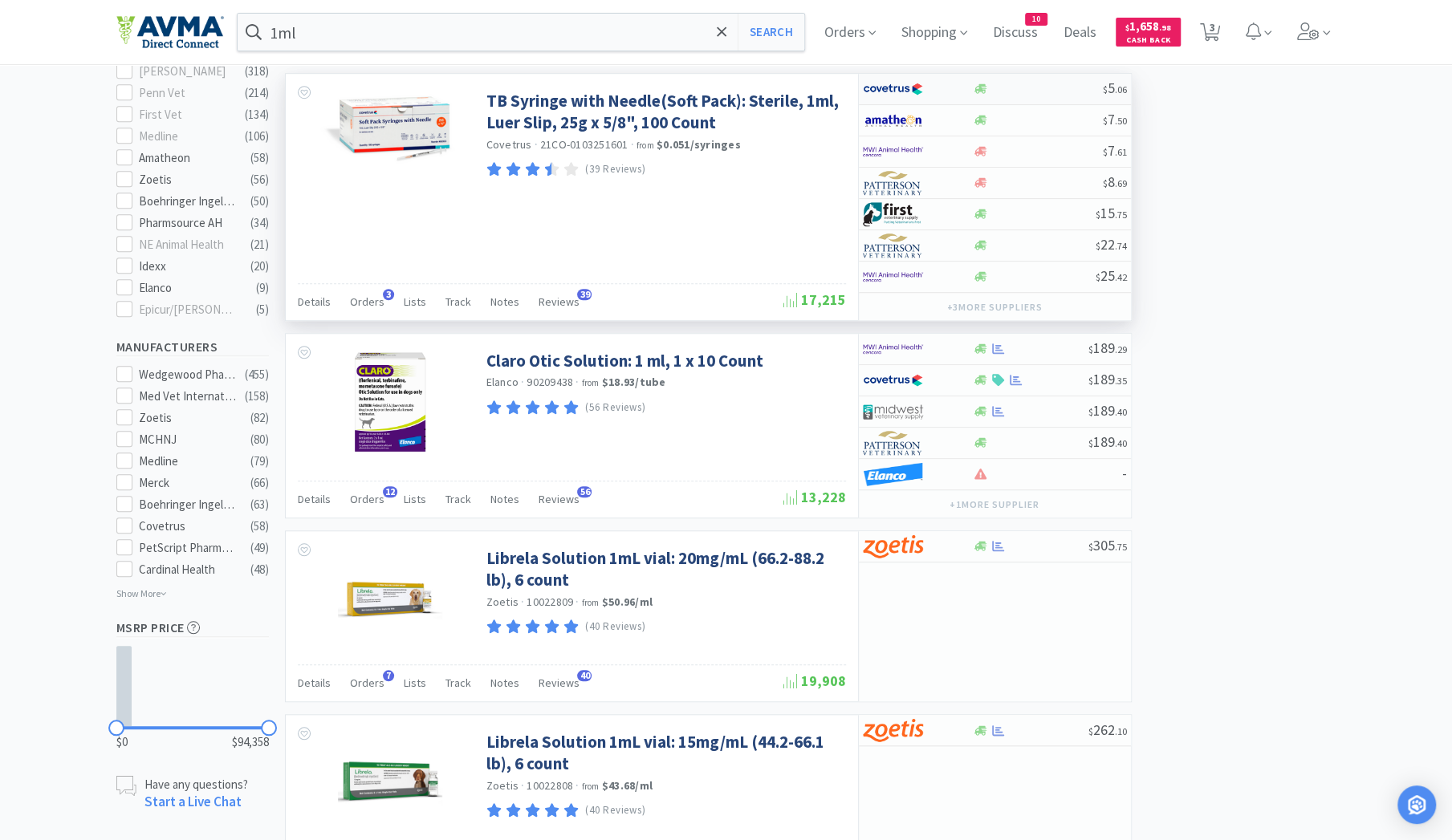
click at [961, 103] on div at bounding box center [917, 89] width 110 height 27
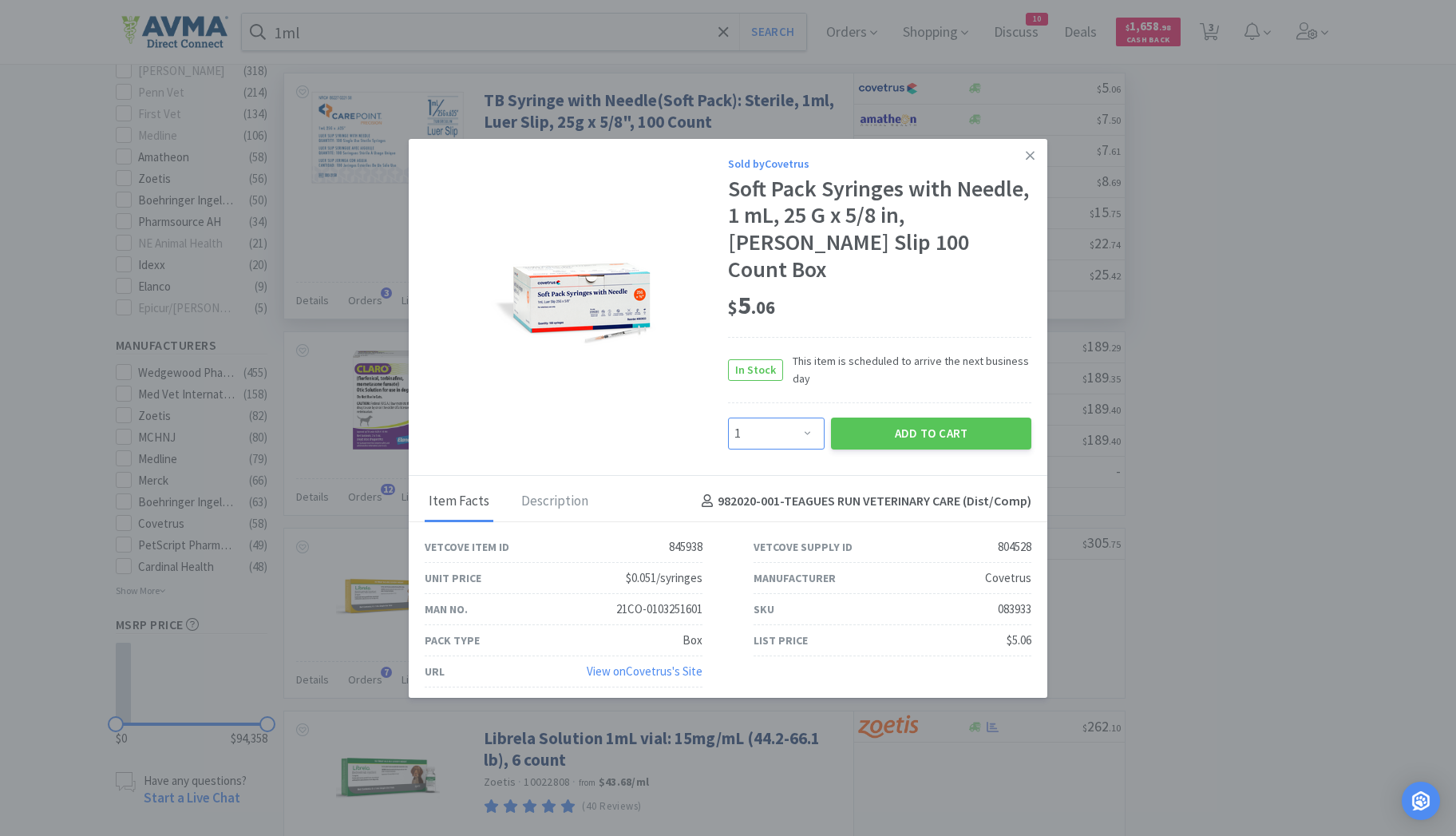
click at [809, 422] on select "Enter Quantity 1 2 3 4 5 6 7 8 9 10 11 12 13 14 15 16 17 18 19 20 Enter Quantity" at bounding box center [776, 433] width 97 height 32
select select "2"
click at [728, 418] on select "Enter Quantity 1 2 3 4 5 6 7 8 9 10 11 12 13 14 15 16 17 18 19 20 Enter Quantity" at bounding box center [776, 433] width 97 height 32
click at [929, 420] on button "Add to Cart" at bounding box center [931, 433] width 200 height 32
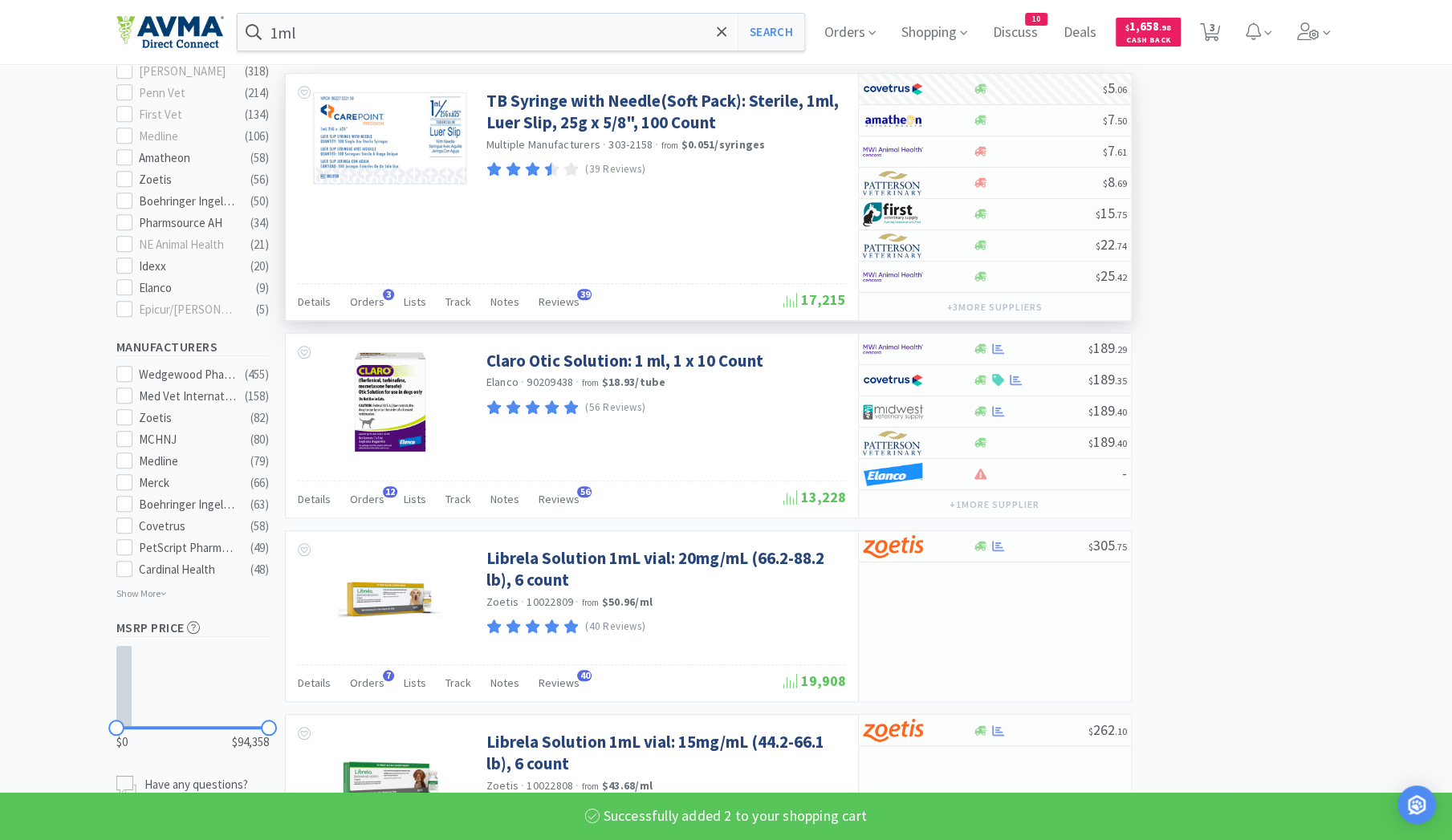
select select "2"
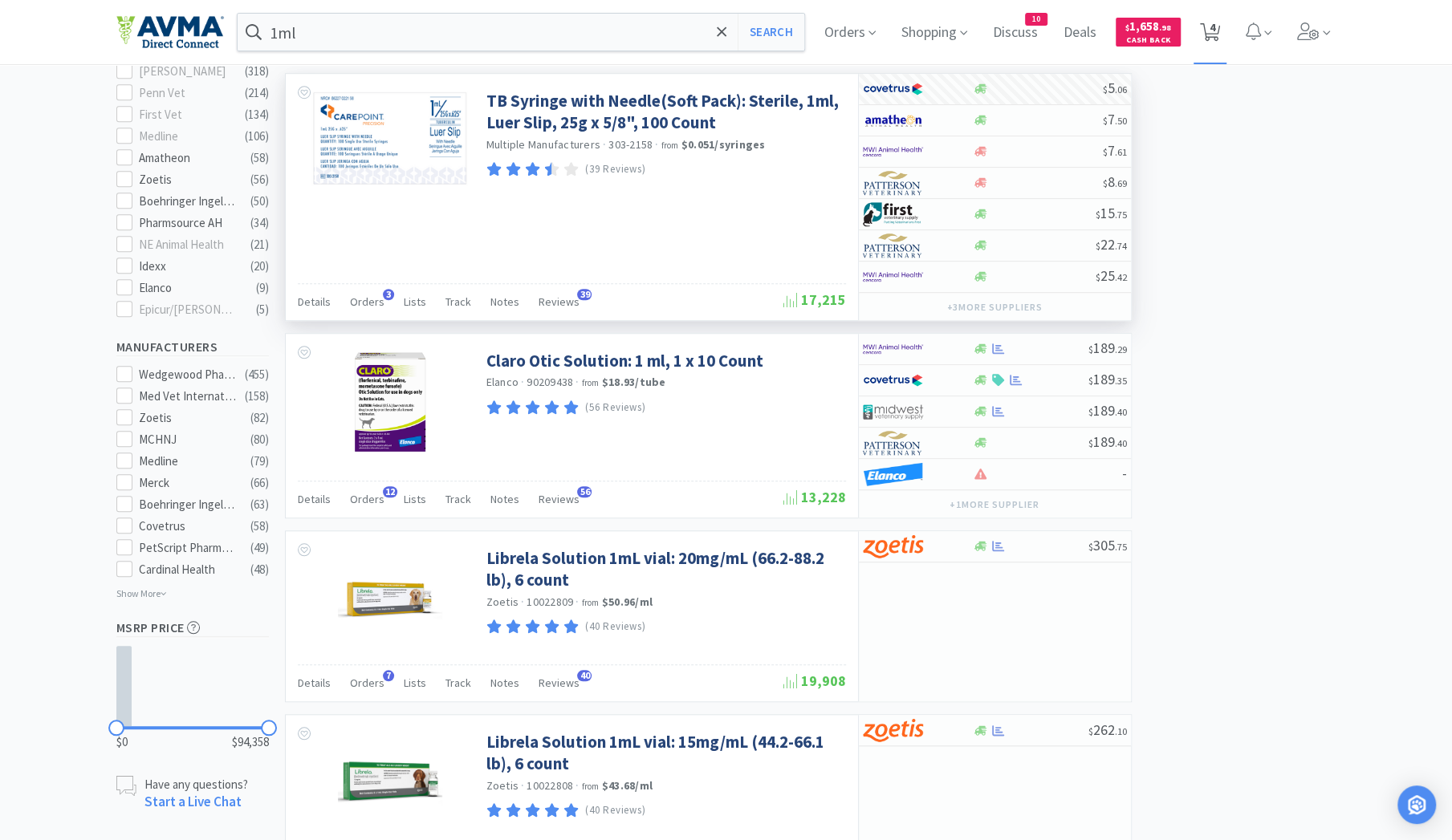
click at [1220, 30] on icon at bounding box center [1209, 32] width 20 height 18
select select "1"
select select "2"
select select "1"
select select "2"
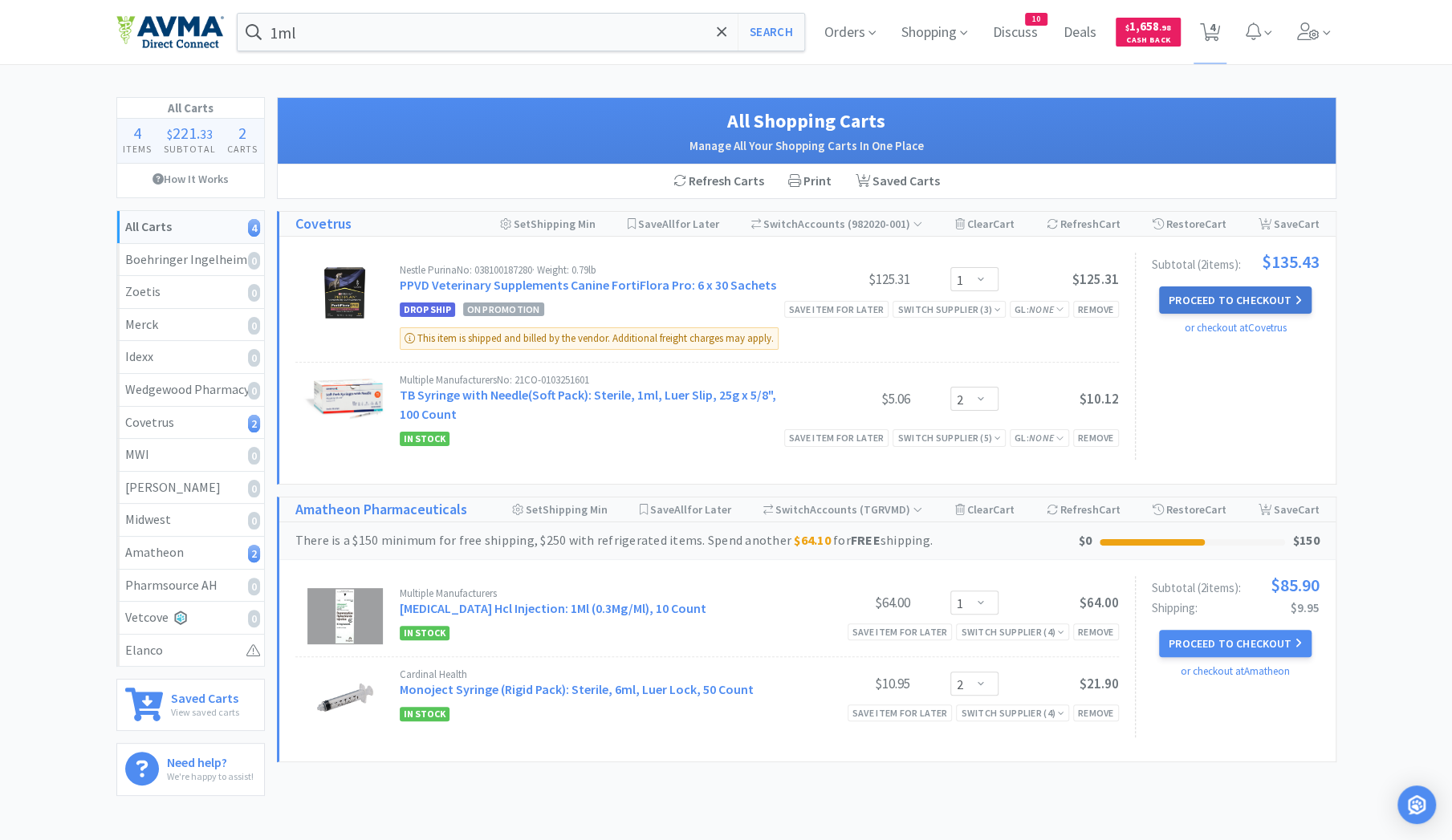
click at [1223, 296] on button "Proceed to Checkout" at bounding box center [1235, 300] width 153 height 27
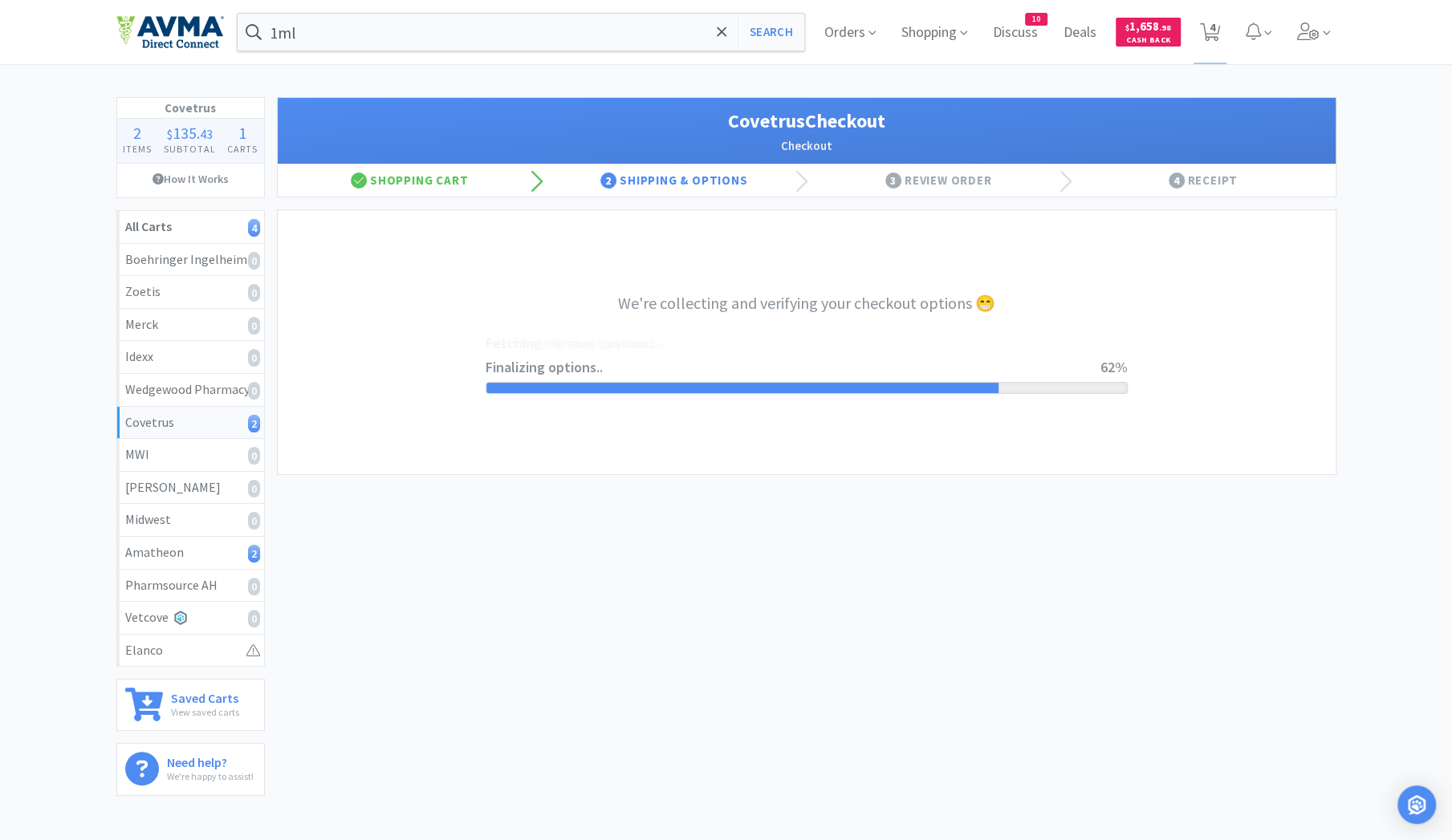
select select "ACCOUNT"
select select "cvt-standard-net"
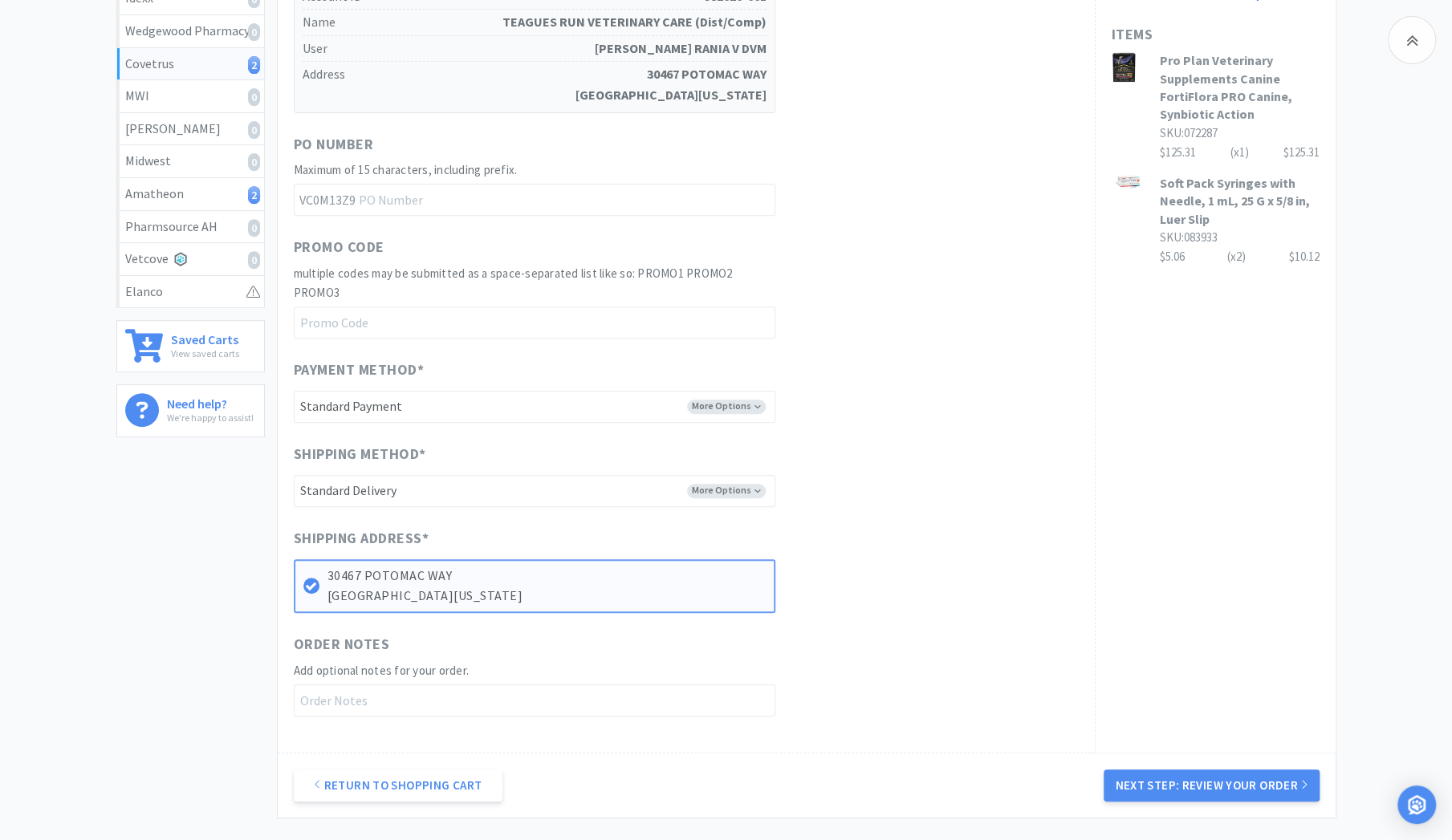
scroll to position [395, 0]
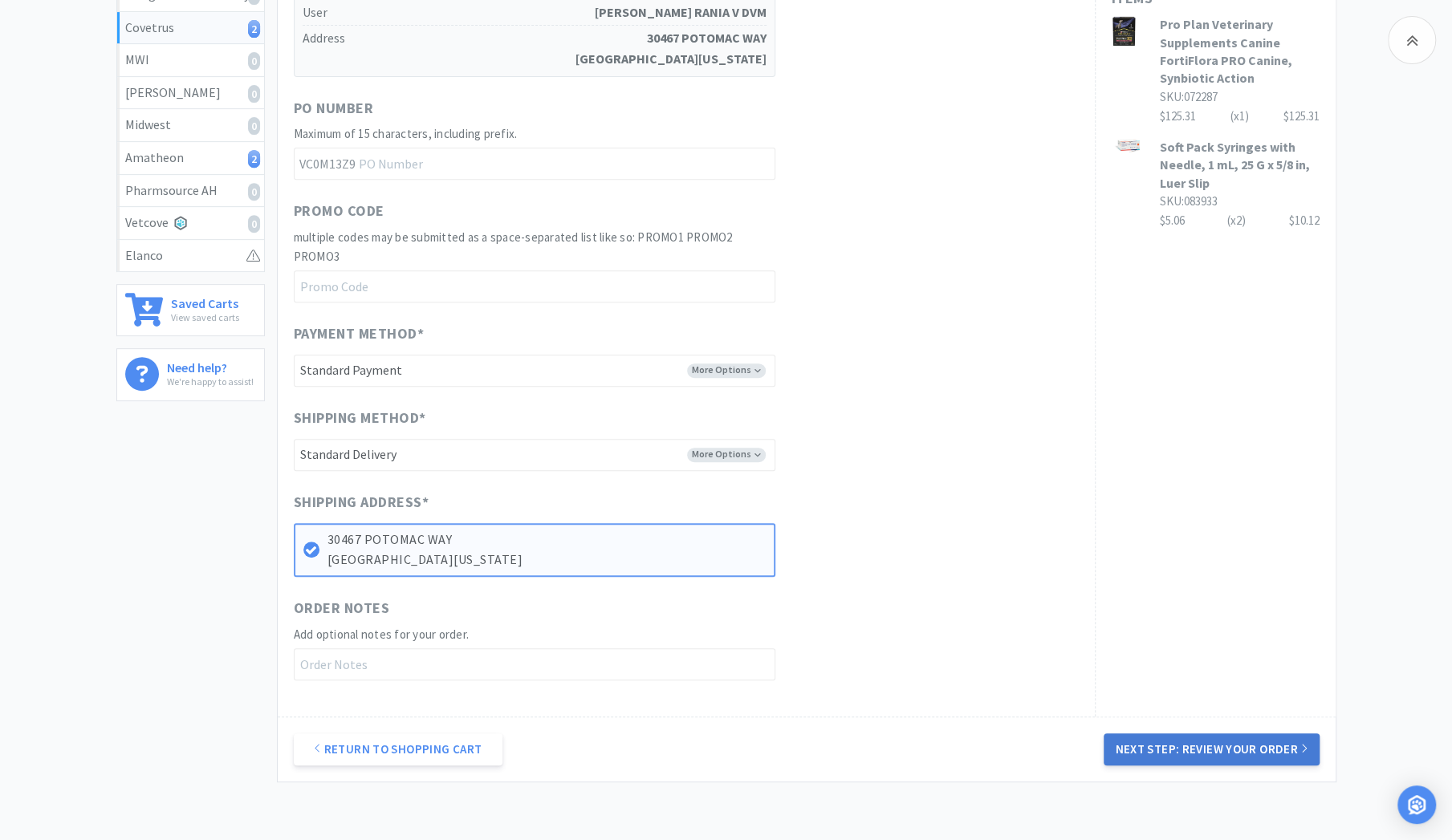
click at [1252, 744] on button "Next Step: Review Your Order" at bounding box center [1211, 749] width 215 height 32
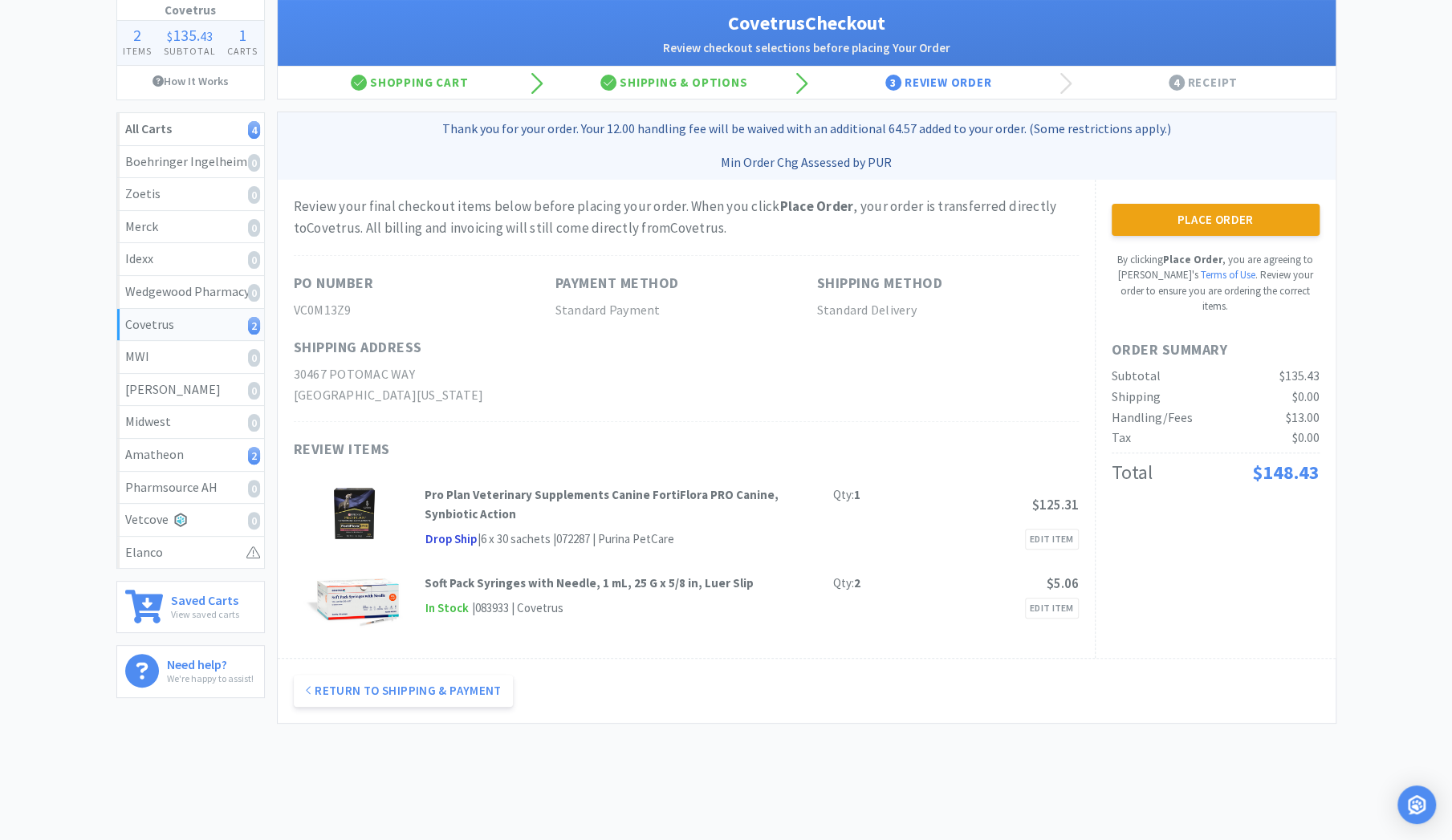
scroll to position [0, 0]
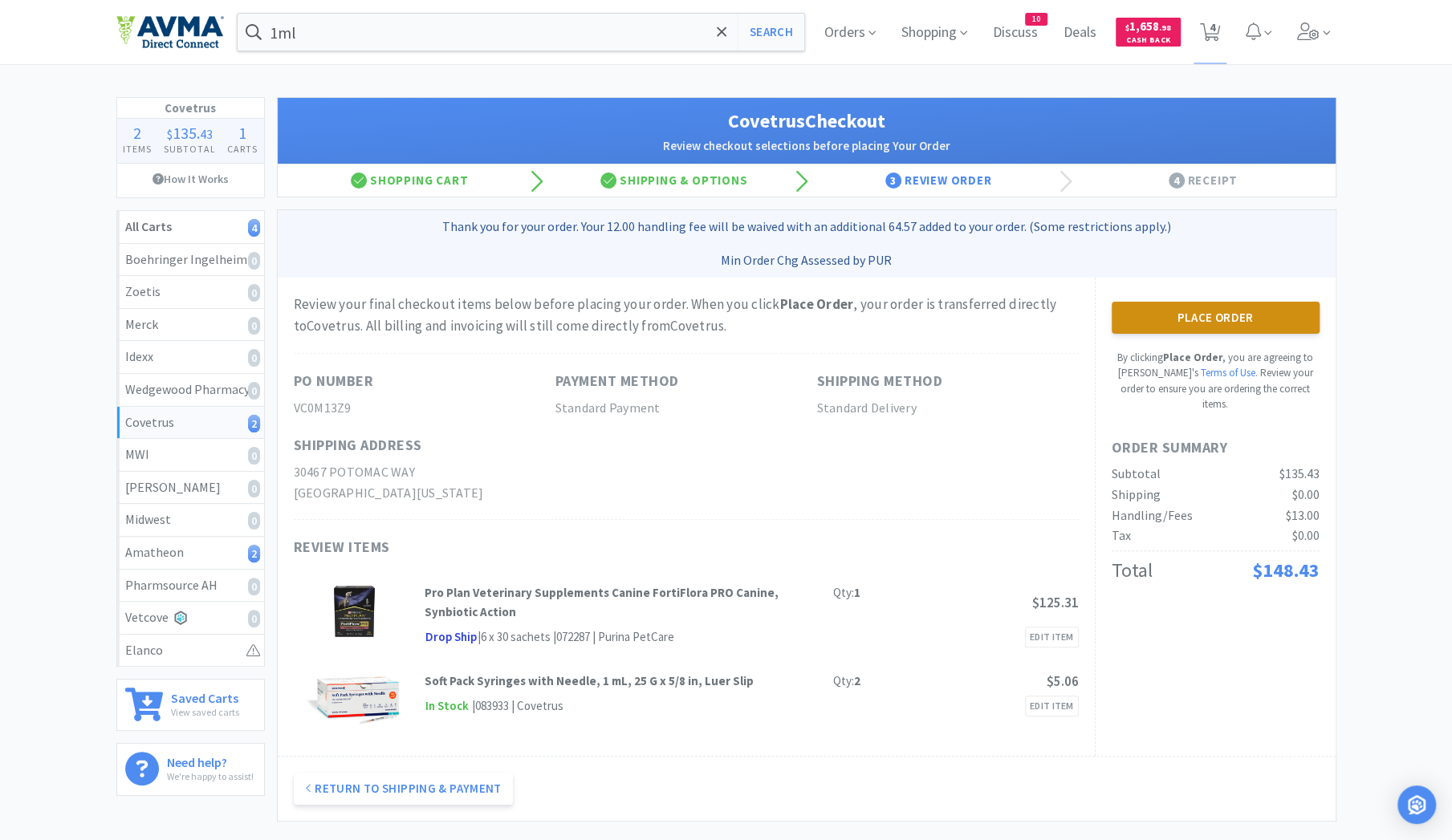
click at [1175, 302] on button "Place Order" at bounding box center [1216, 317] width 208 height 32
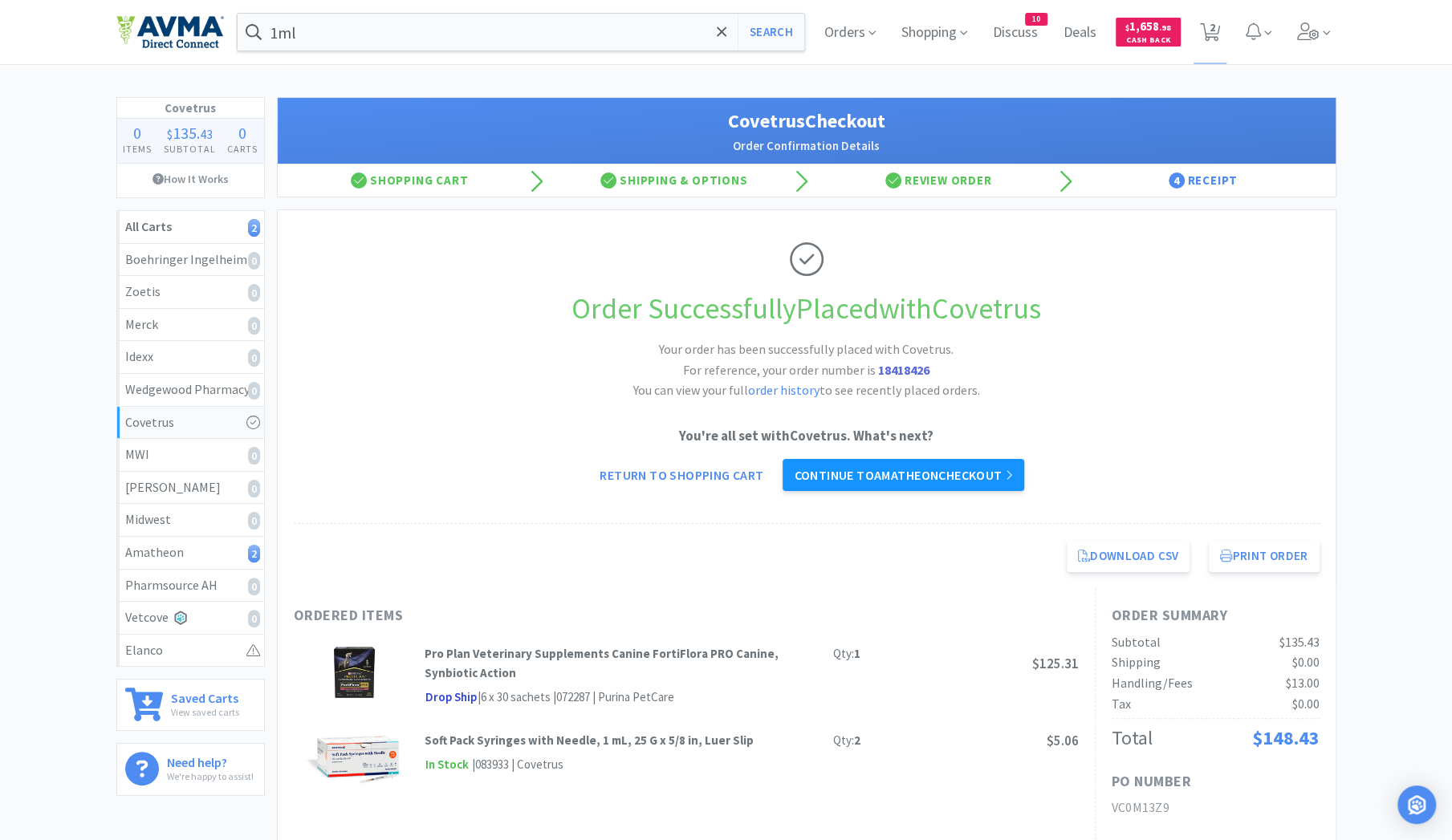
click at [867, 474] on link "Continue to Amatheon checkout" at bounding box center [902, 475] width 241 height 32
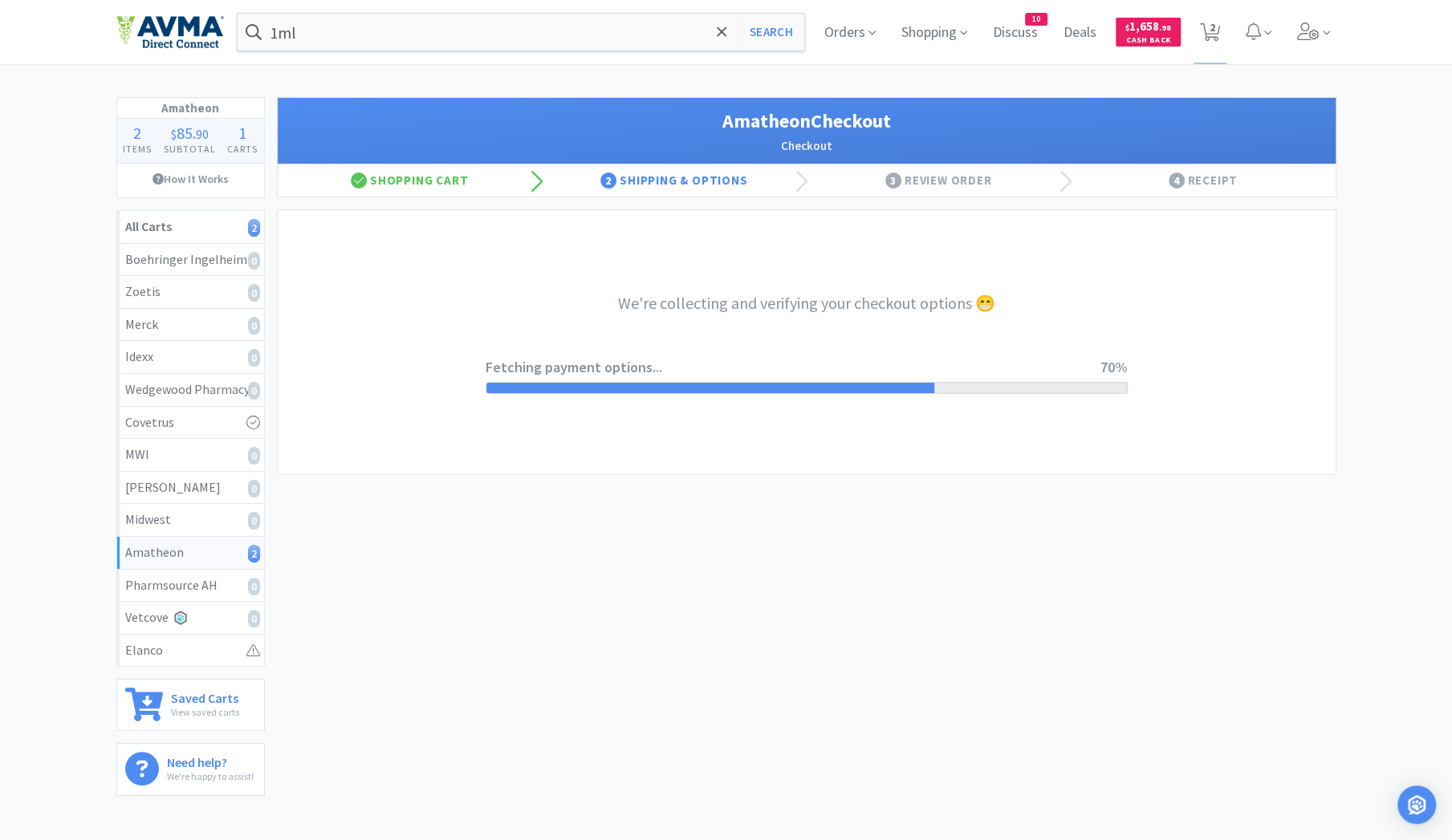
select select "21871"
select select "271327"
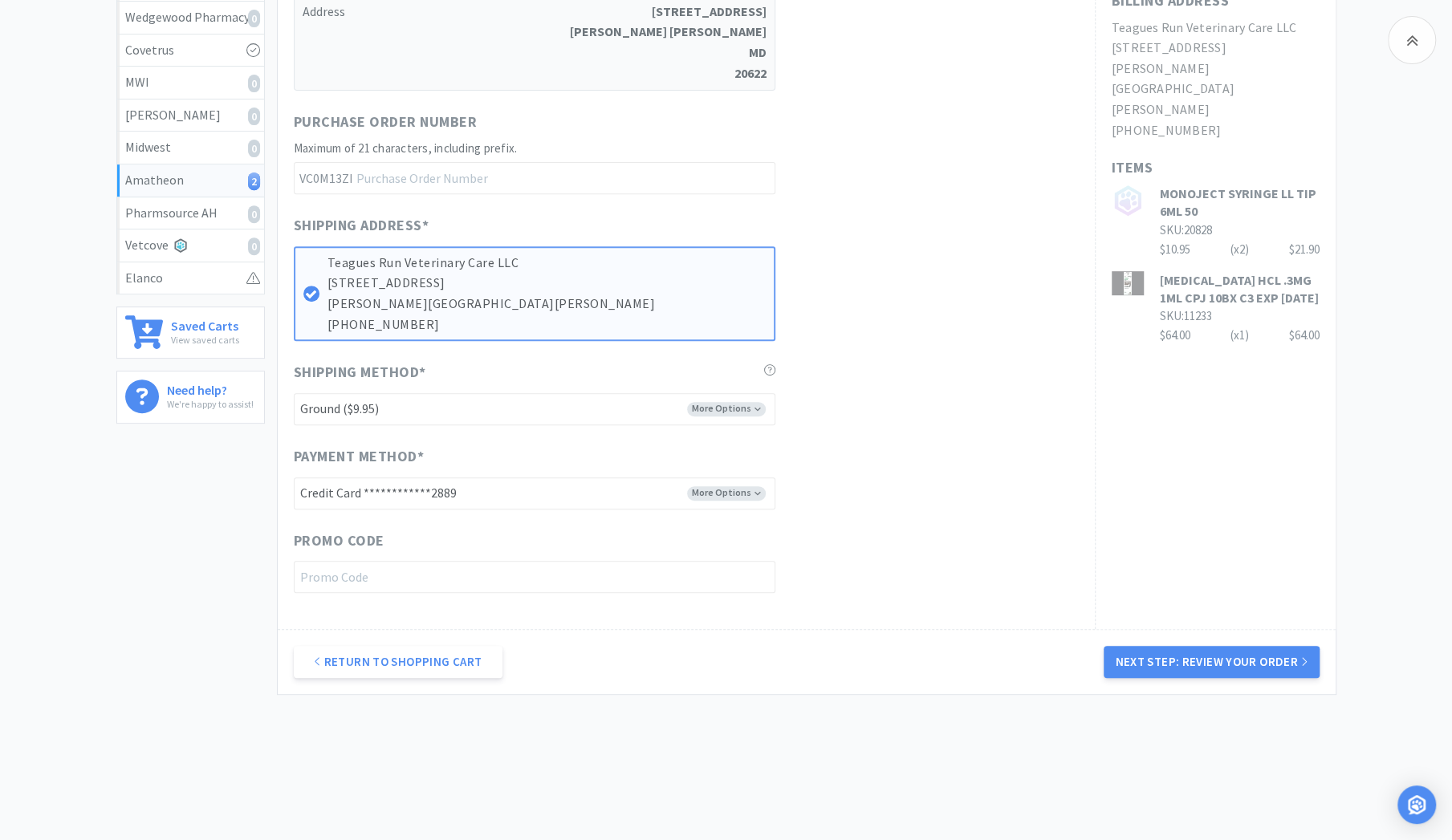
scroll to position [376, 0]
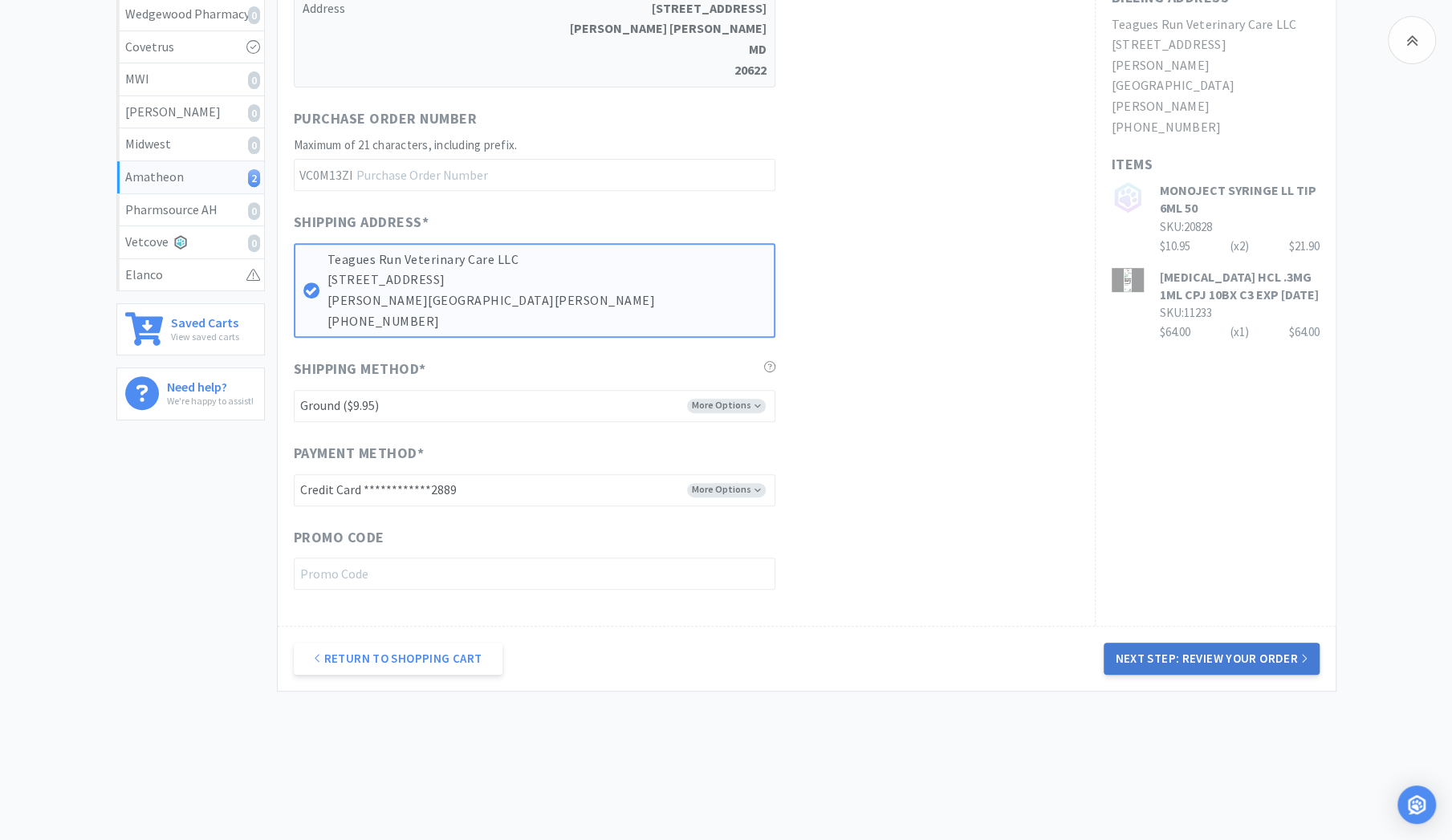
click at [1217, 658] on button "Next Step: Review Your Order" at bounding box center [1211, 658] width 215 height 32
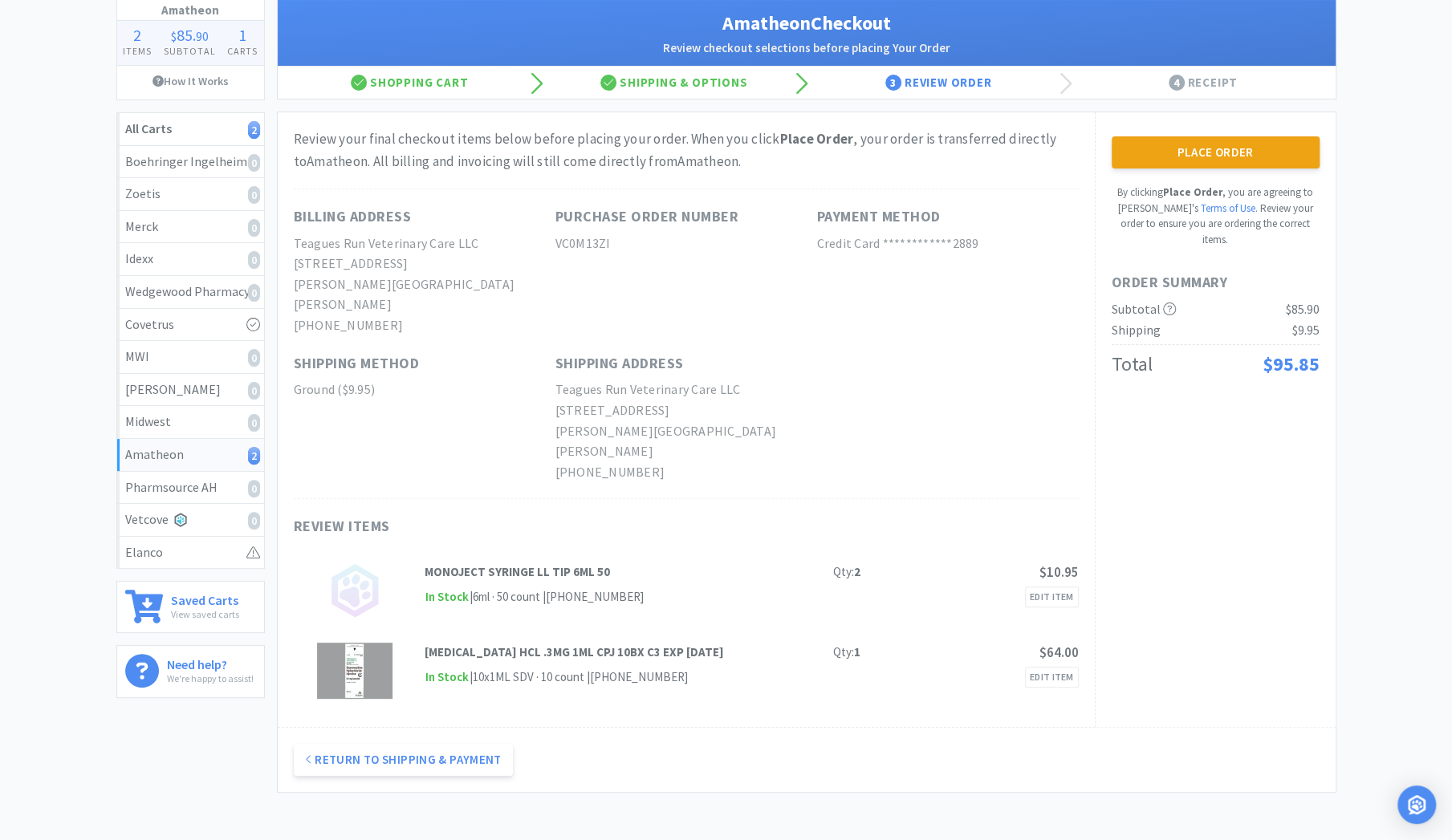
scroll to position [0, 0]
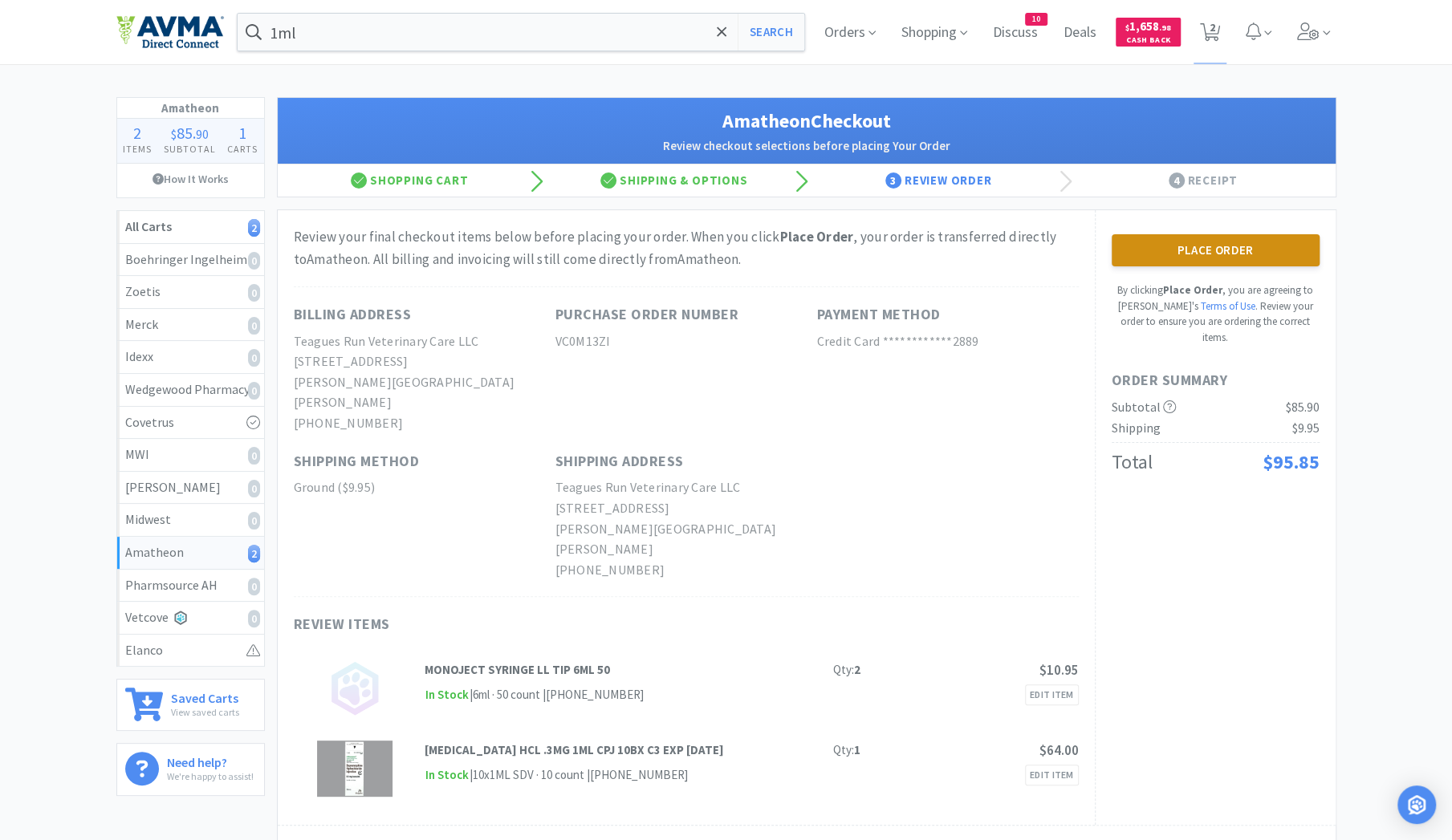
click at [1194, 250] on button "Place Order" at bounding box center [1216, 250] width 208 height 32
